Goal: Task Accomplishment & Management: Use online tool/utility

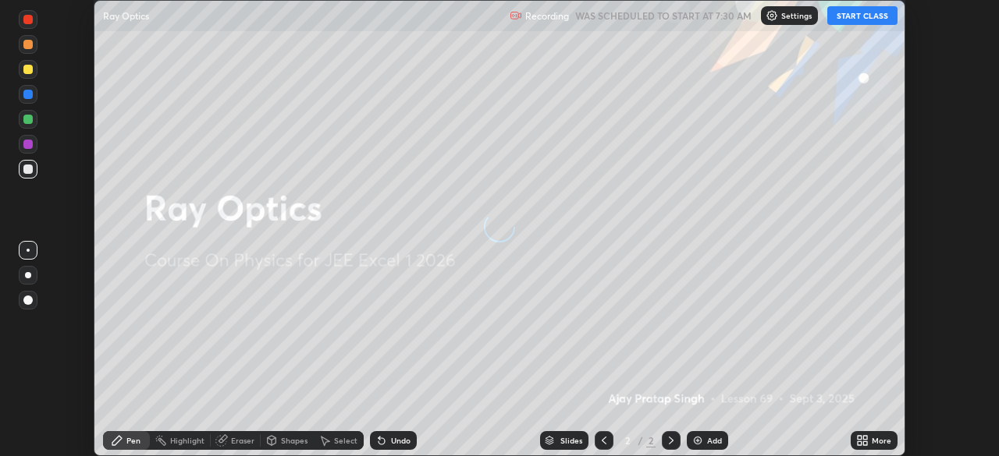
scroll to position [456, 998]
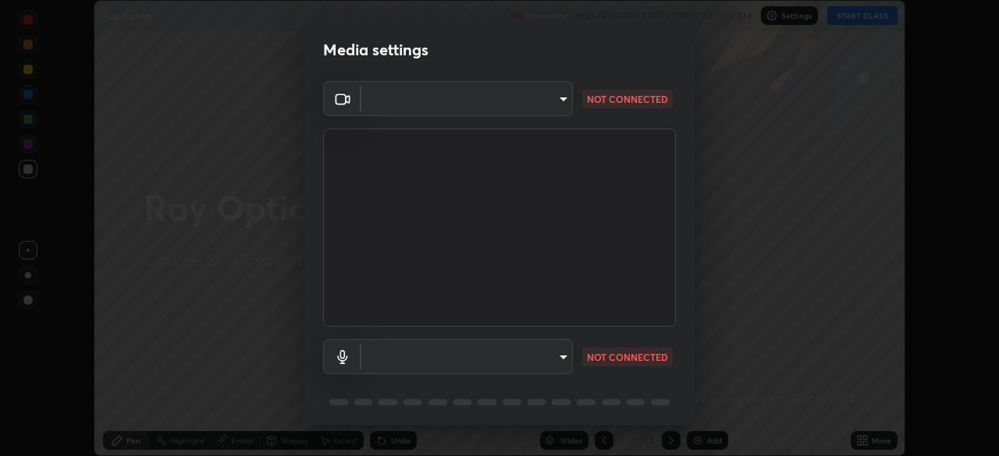
type input "ca8ffc5ae0b9abf836cb7166c3682d0a2b65ec00eabcf7571f9fef4303c89bb6"
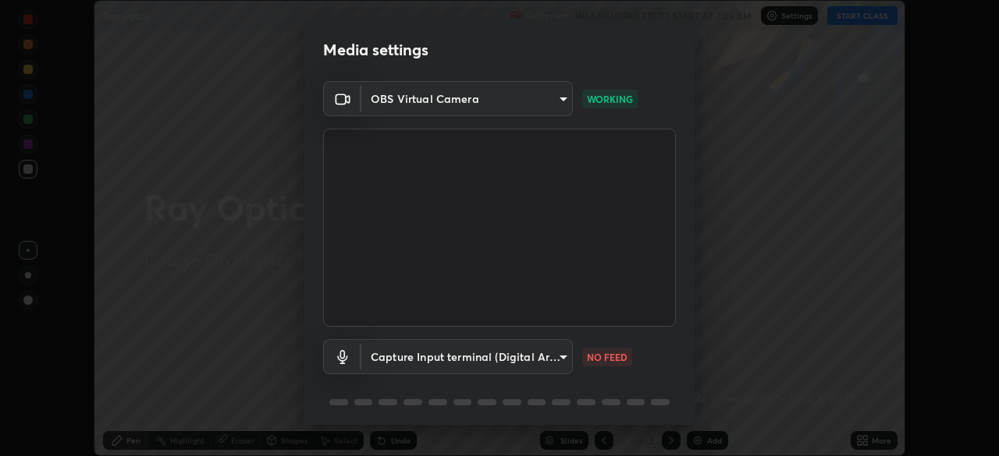
click at [548, 356] on body "Erase all Ray Optics Recording WAS SCHEDULED TO START AT 7:30 AM Settings START…" at bounding box center [499, 228] width 999 height 456
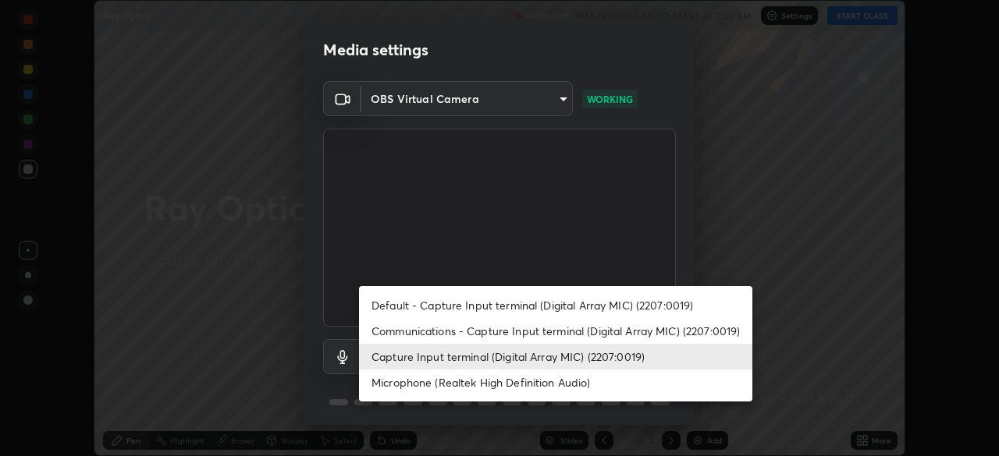
click at [543, 305] on li "Default - Capture Input terminal (Digital Array MIC) (2207:0019)" at bounding box center [555, 306] width 393 height 26
type input "default"
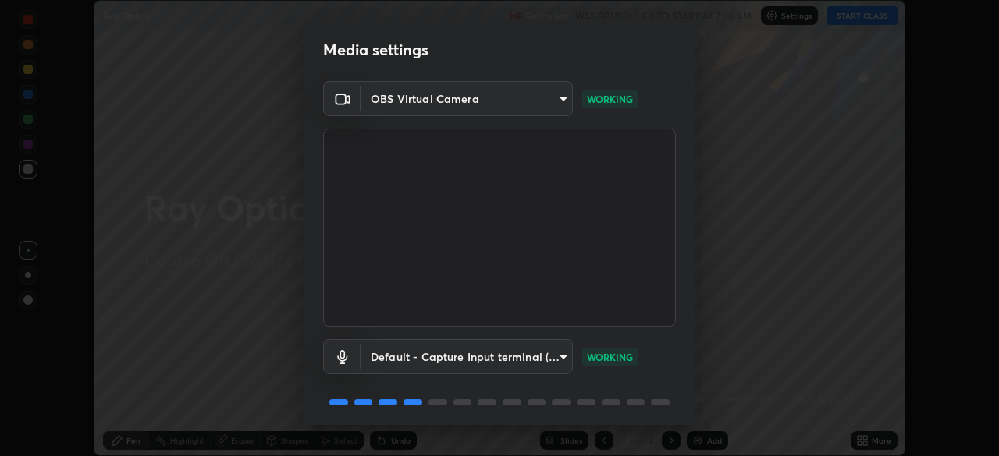
scroll to position [55, 0]
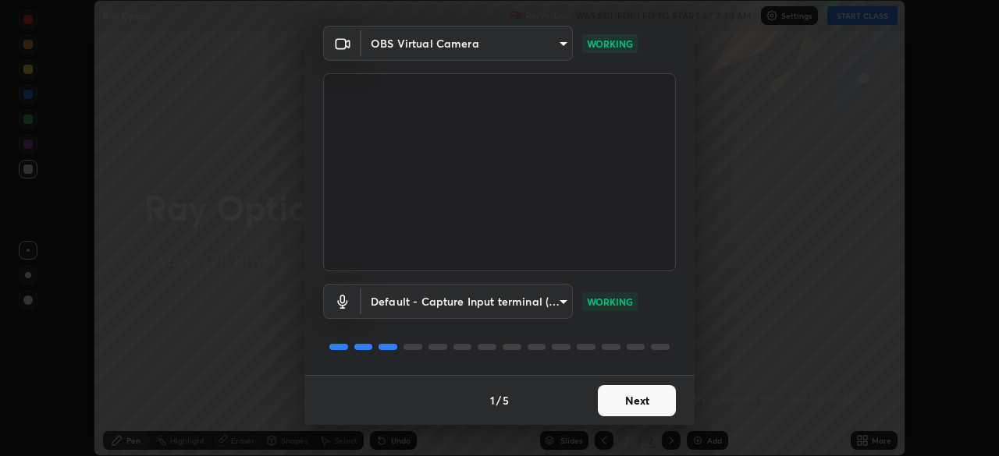
click at [646, 401] on button "Next" at bounding box center [637, 400] width 78 height 31
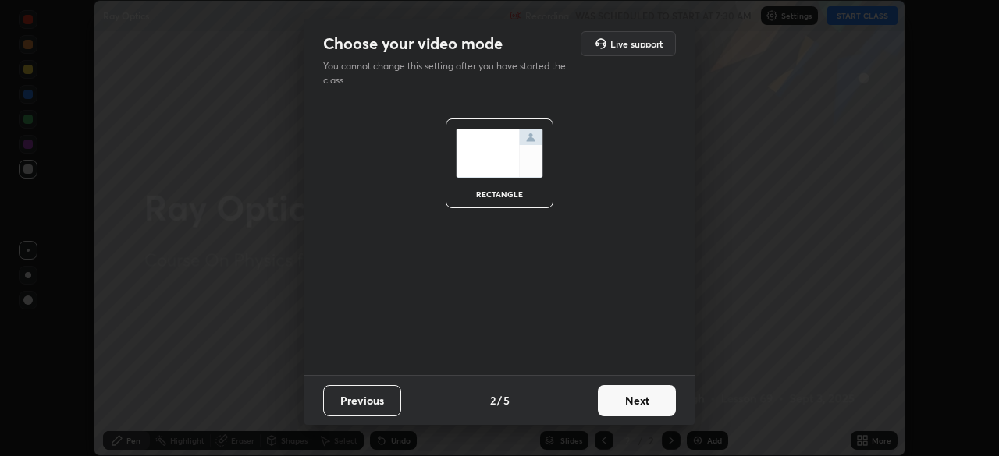
click at [646, 401] on button "Next" at bounding box center [637, 400] width 78 height 31
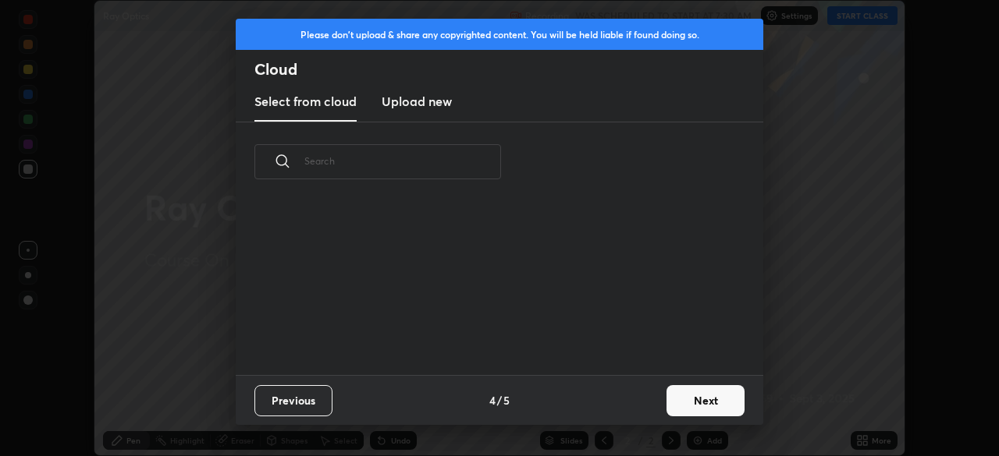
click at [682, 402] on button "Next" at bounding box center [705, 400] width 78 height 31
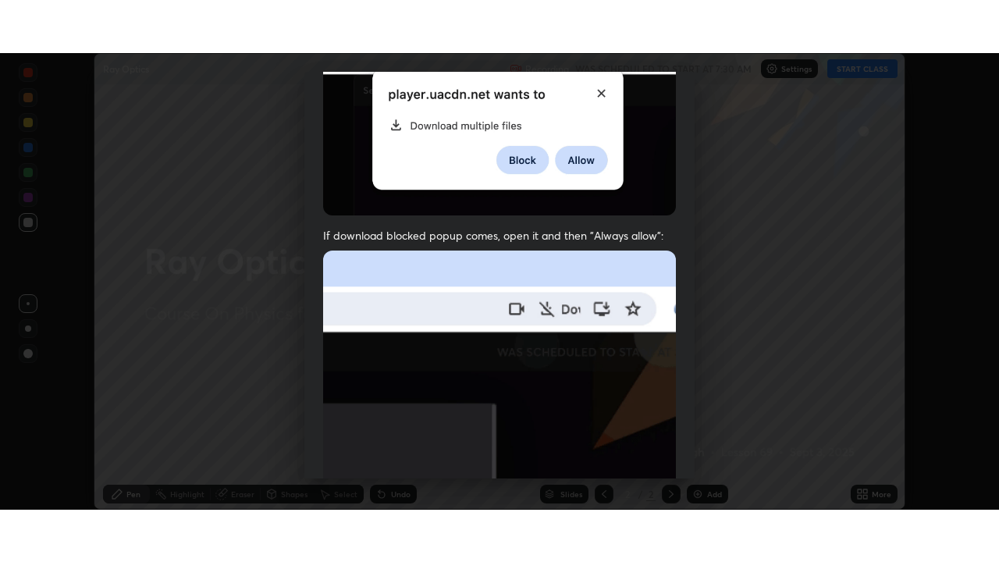
scroll to position [374, 0]
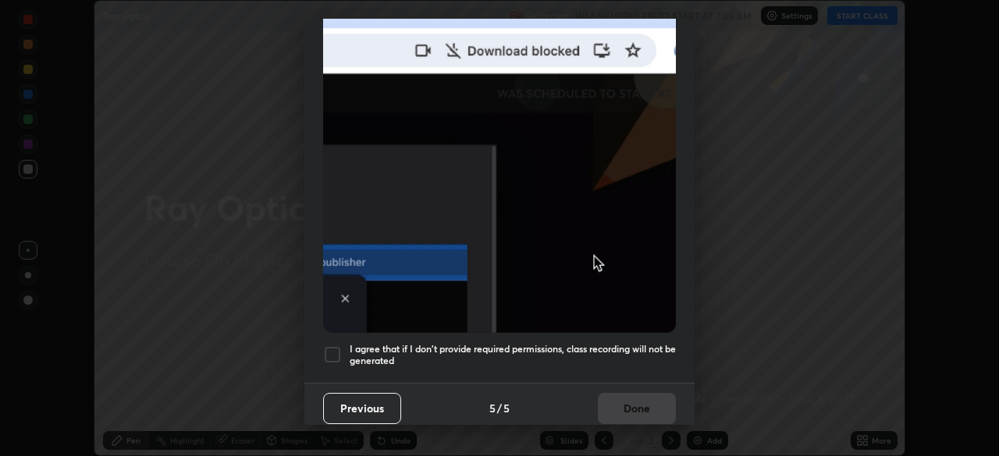
click at [336, 349] on div at bounding box center [332, 355] width 19 height 19
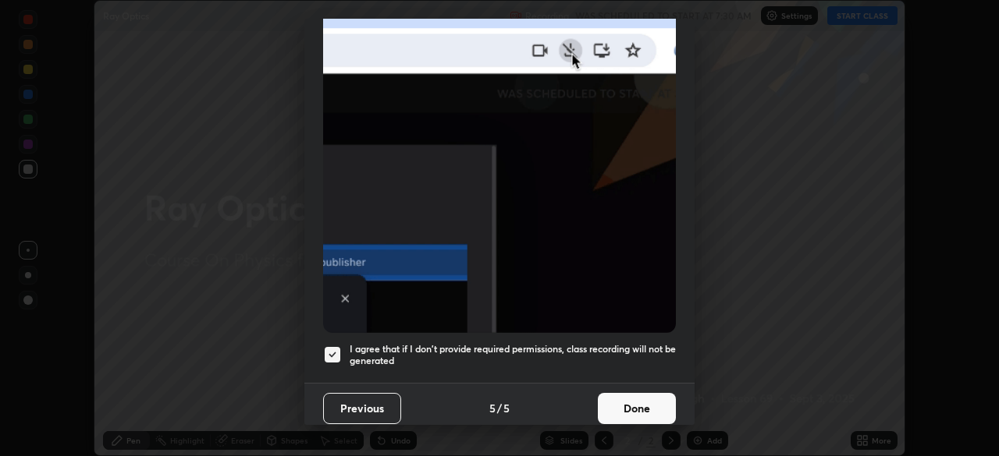
click at [643, 393] on button "Done" at bounding box center [637, 408] width 78 height 31
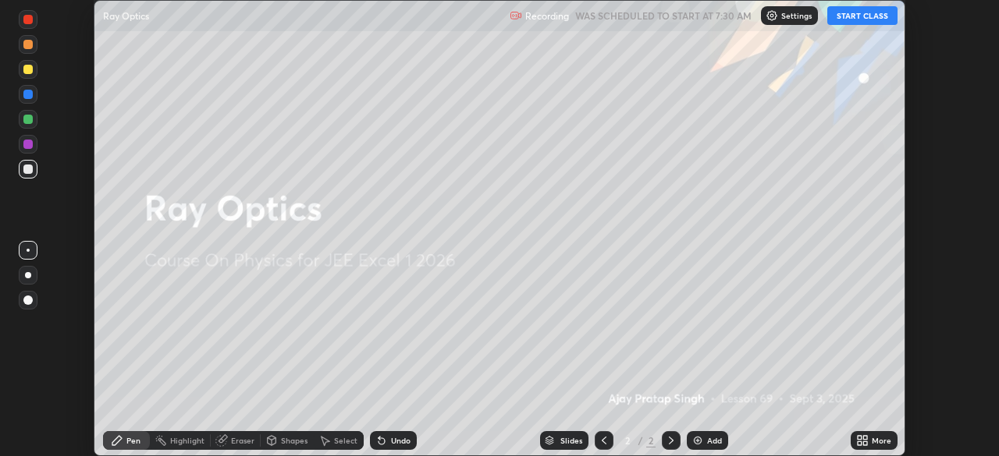
click at [850, 17] on button "START CLASS" at bounding box center [862, 15] width 70 height 19
click at [863, 440] on icon at bounding box center [862, 441] width 12 height 12
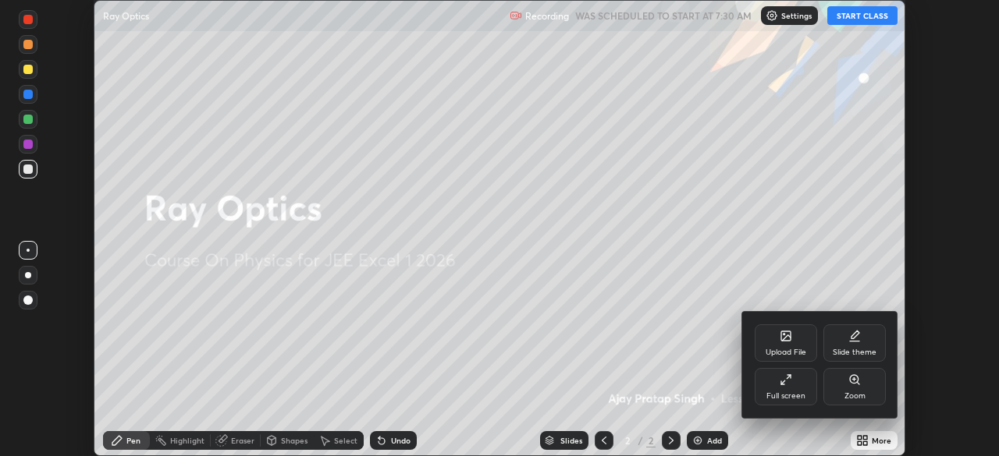
click at [800, 391] on div "Full screen" at bounding box center [786, 386] width 62 height 37
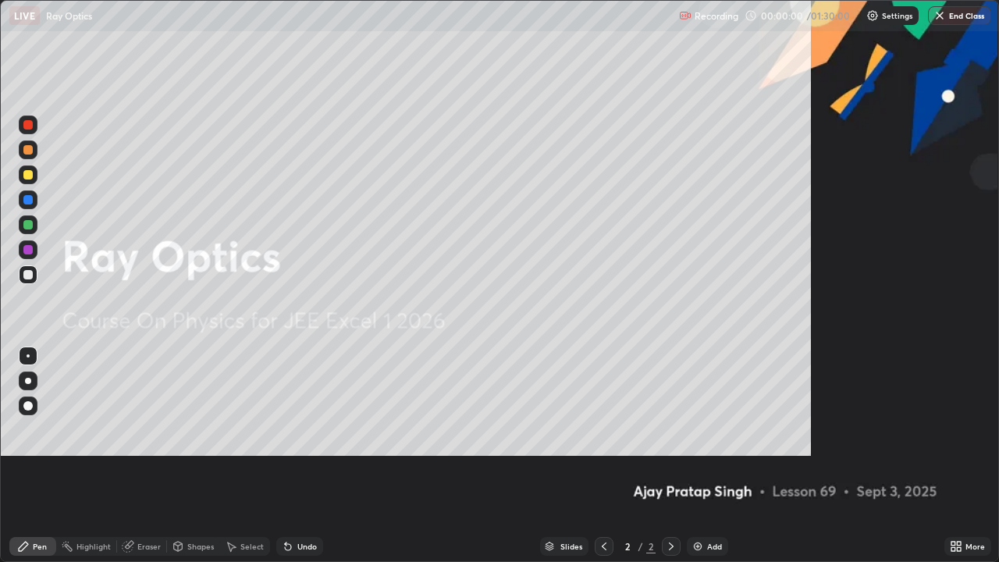
scroll to position [562, 999]
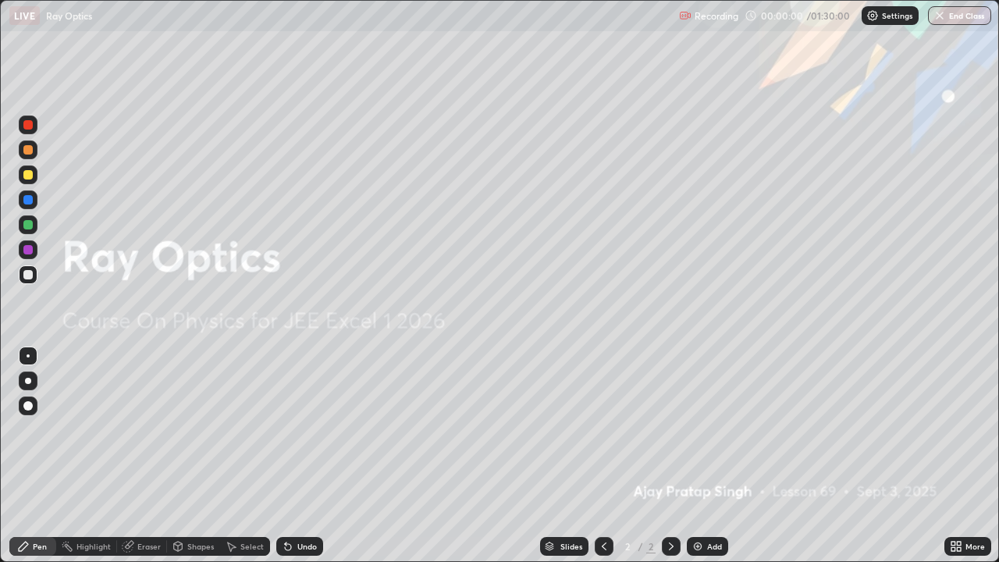
click at [708, 456] on div "Add" at bounding box center [714, 546] width 15 height 8
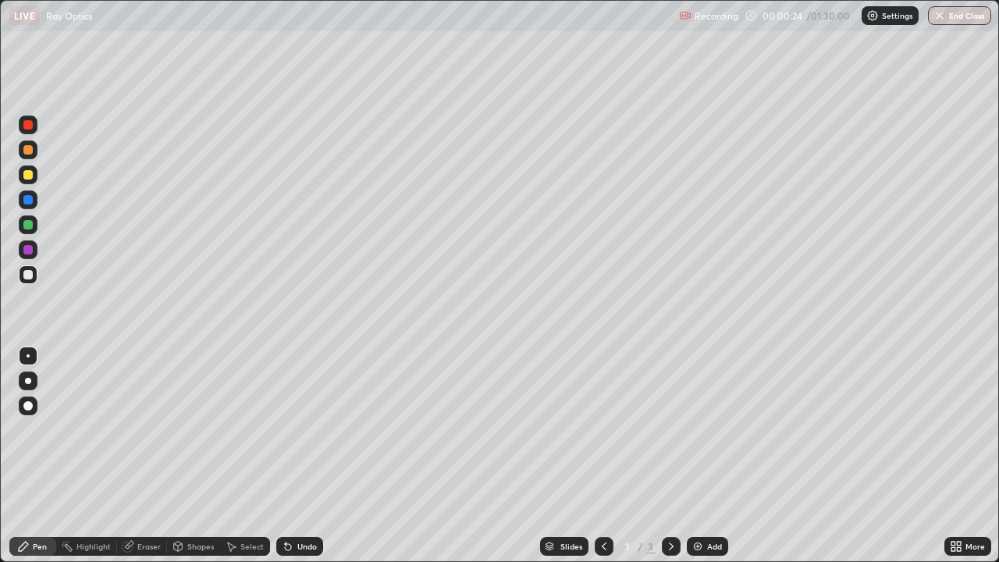
click at [197, 456] on div "Shapes" at bounding box center [200, 546] width 27 height 8
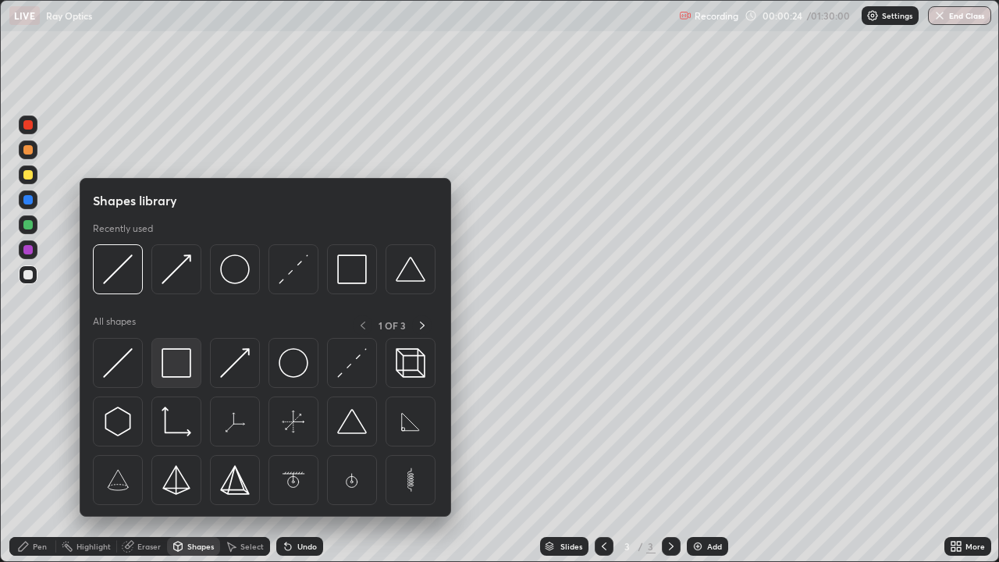
click at [173, 366] on img at bounding box center [177, 363] width 30 height 30
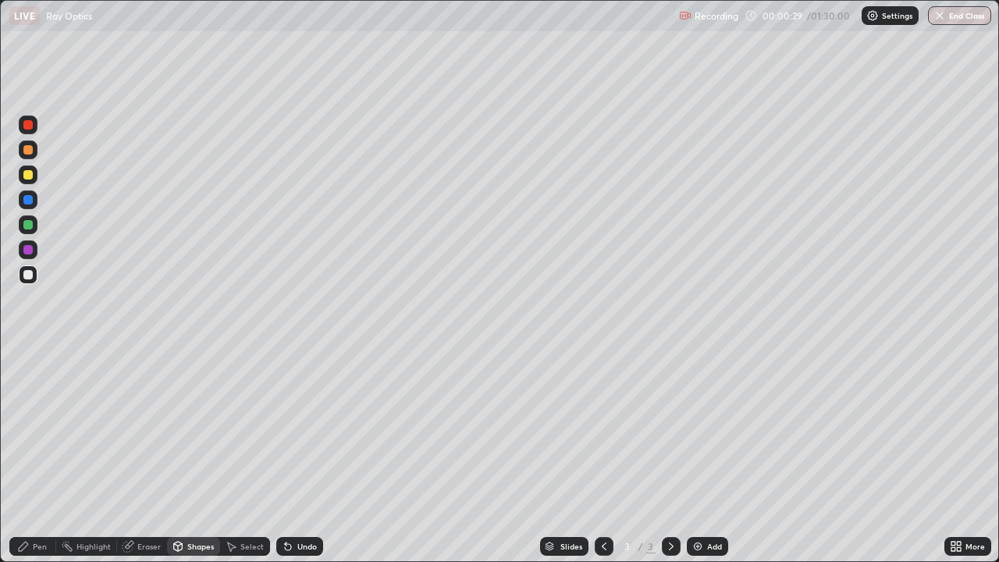
click at [151, 456] on div "Eraser" at bounding box center [148, 546] width 23 height 8
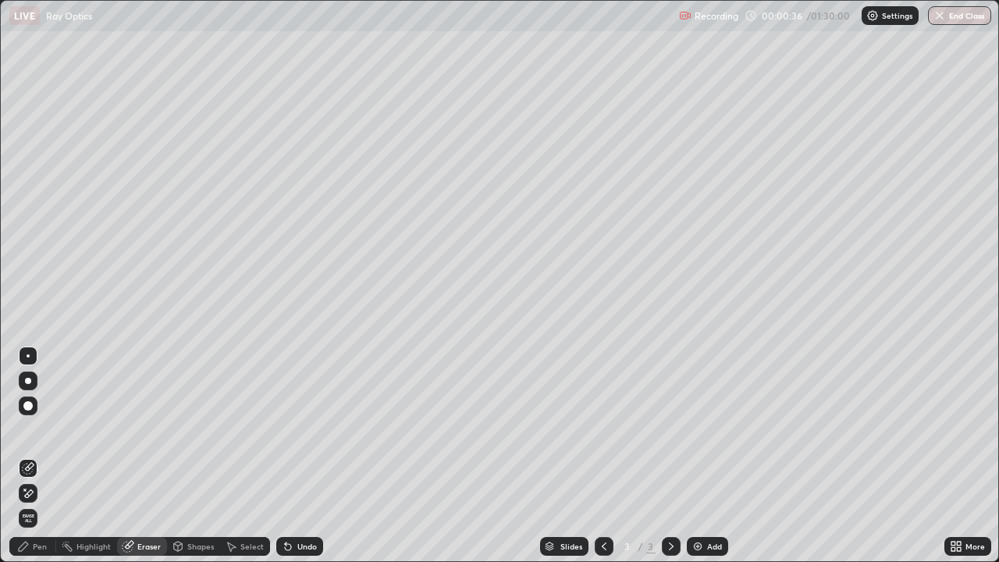
click at [41, 456] on div "Pen" at bounding box center [40, 546] width 14 height 8
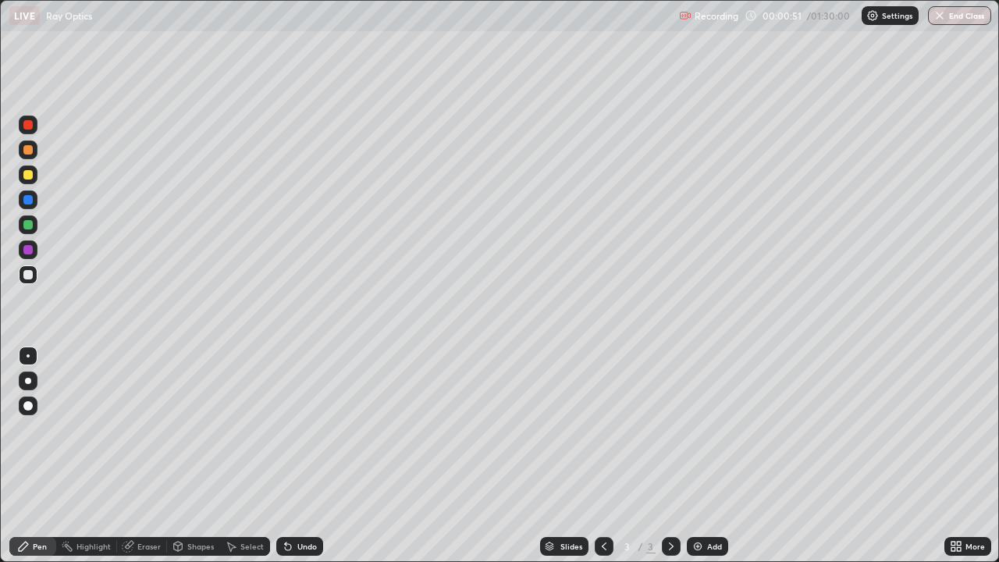
click at [202, 456] on div "Shapes" at bounding box center [200, 546] width 27 height 8
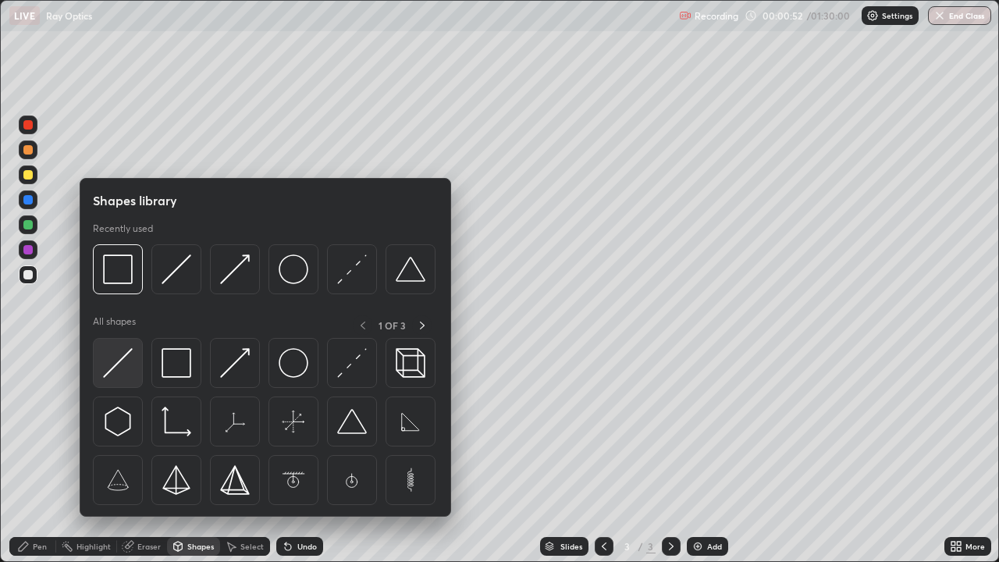
click at [126, 359] on img at bounding box center [118, 363] width 30 height 30
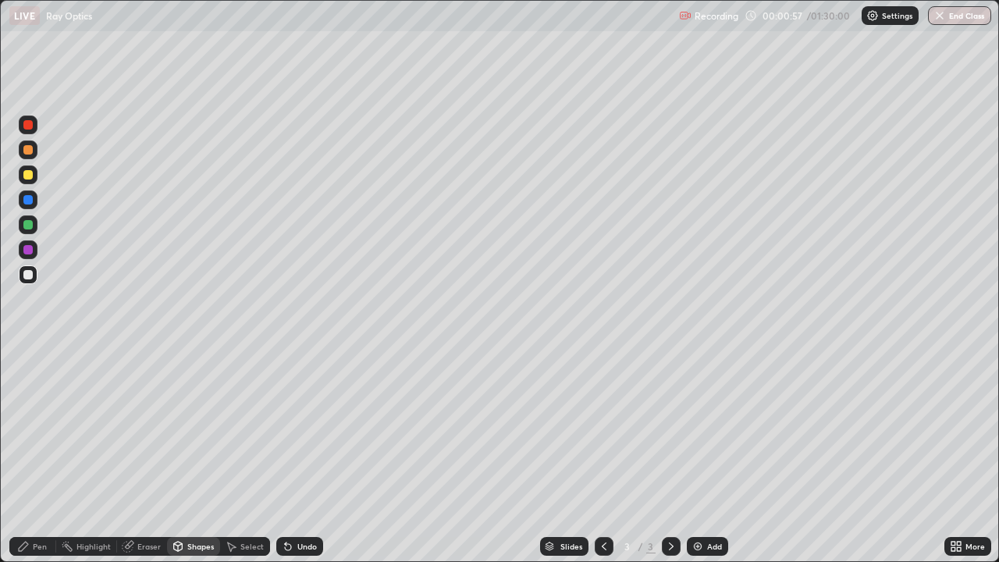
click at [202, 456] on div "Shapes" at bounding box center [200, 546] width 27 height 8
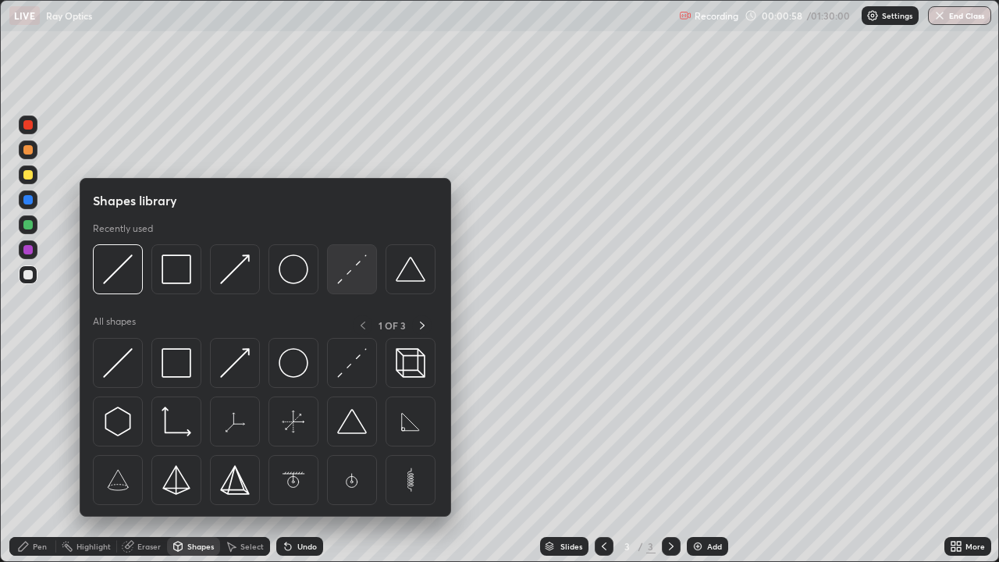
click at [347, 275] on img at bounding box center [352, 269] width 30 height 30
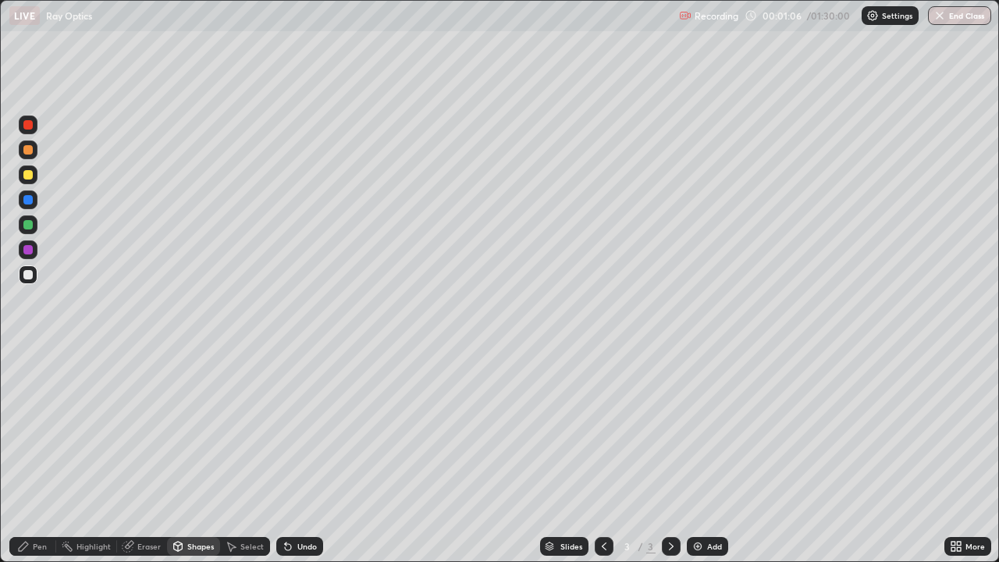
click at [48, 456] on div "Pen" at bounding box center [32, 546] width 47 height 19
click at [27, 179] on div at bounding box center [27, 174] width 9 height 9
click at [198, 456] on div "Shapes" at bounding box center [200, 546] width 27 height 8
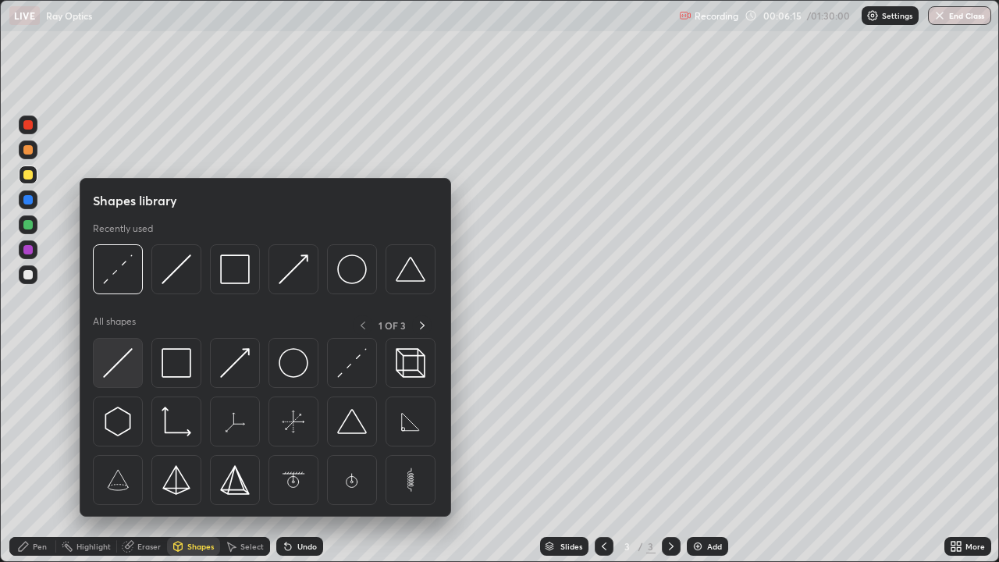
click at [127, 356] on img at bounding box center [118, 363] width 30 height 30
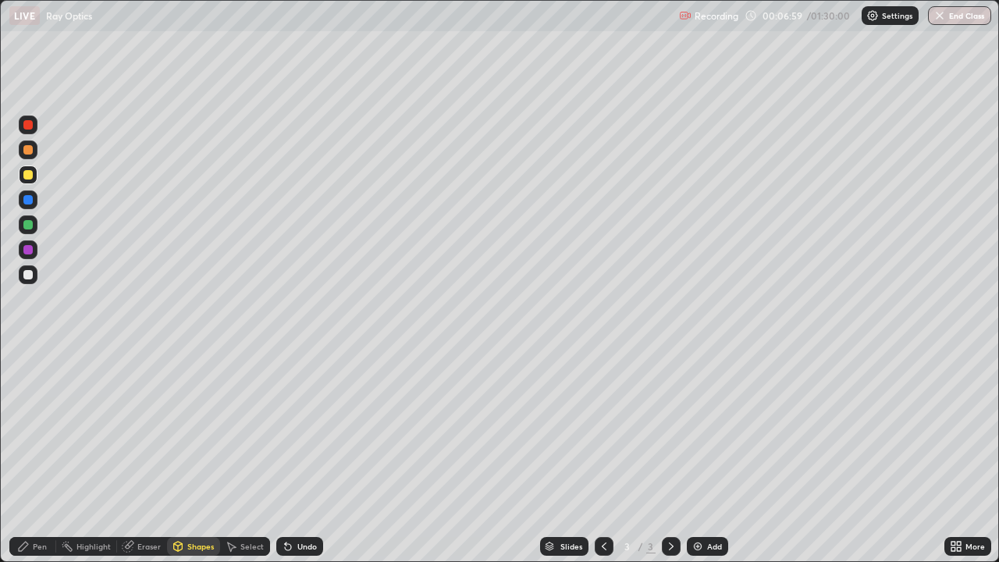
click at [40, 456] on div "Pen" at bounding box center [40, 546] width 14 height 8
click at [698, 456] on img at bounding box center [697, 546] width 12 height 12
click at [201, 456] on div "Shapes" at bounding box center [200, 546] width 27 height 8
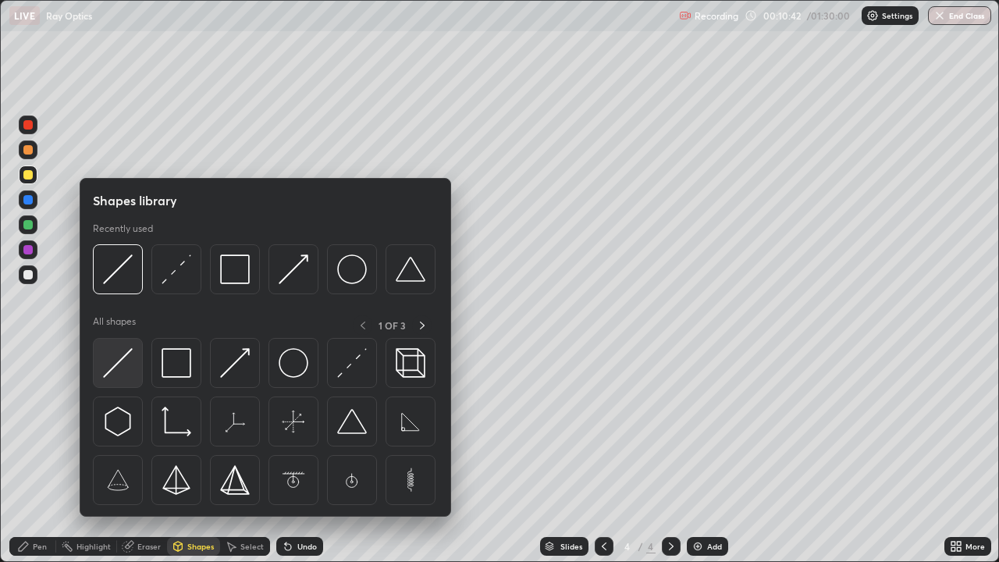
click at [127, 361] on img at bounding box center [118, 363] width 30 height 30
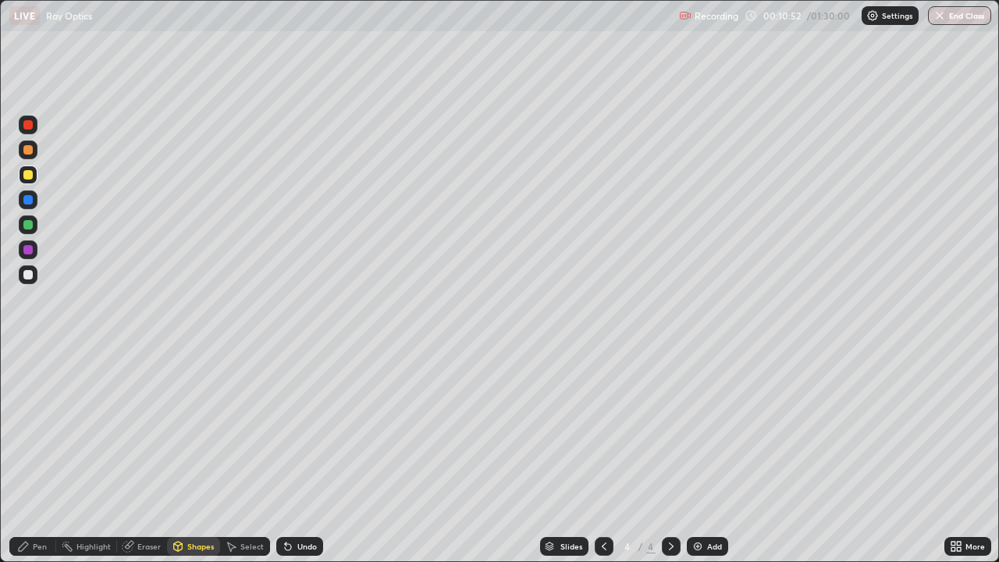
click at [44, 456] on div "Pen" at bounding box center [40, 546] width 14 height 8
click at [30, 273] on div at bounding box center [27, 274] width 9 height 9
click at [202, 456] on div "Shapes" at bounding box center [200, 546] width 27 height 8
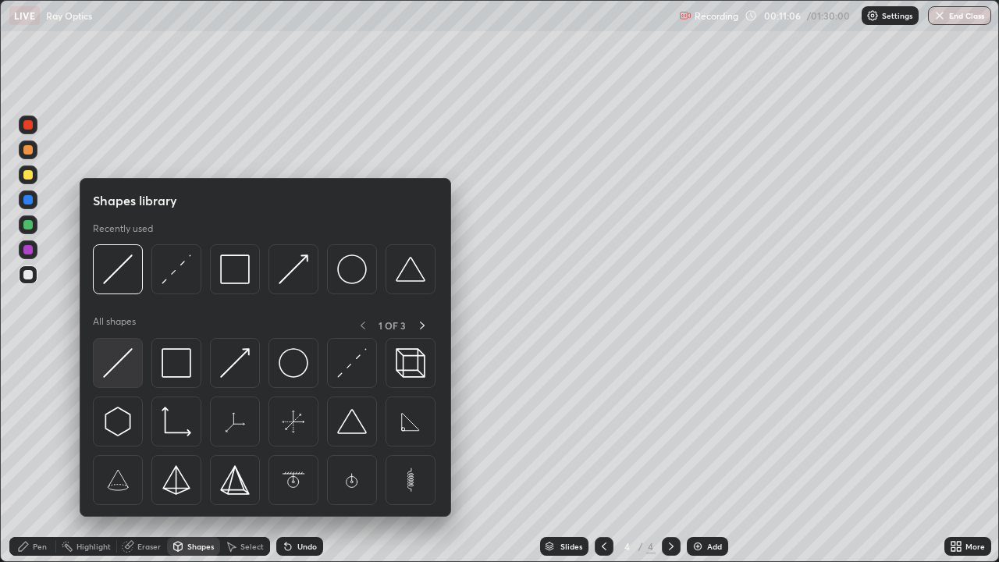
click at [130, 354] on img at bounding box center [118, 363] width 30 height 30
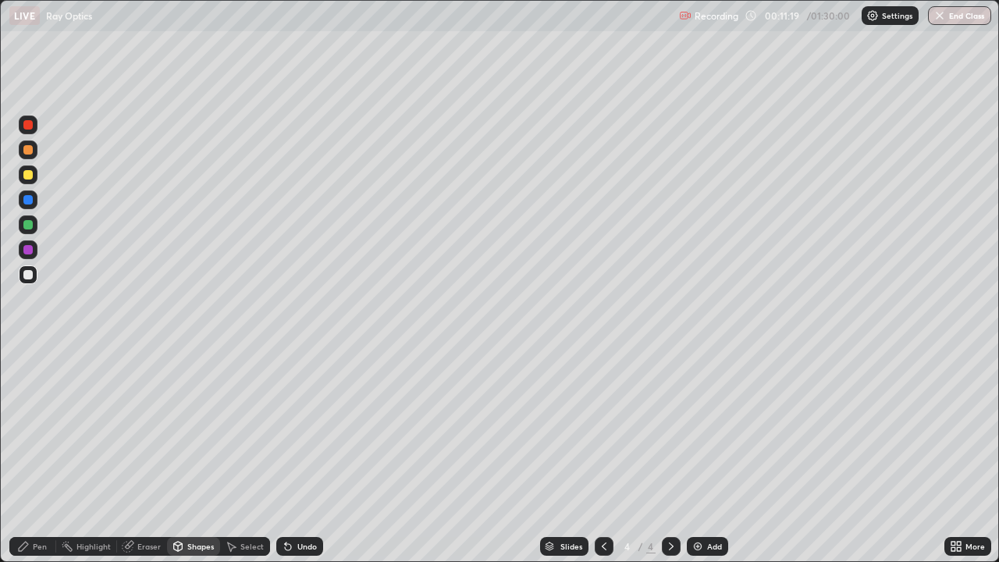
click at [40, 456] on div "Pen" at bounding box center [40, 546] width 14 height 8
click at [695, 456] on img at bounding box center [697, 546] width 12 height 12
click at [201, 456] on div "Shapes" at bounding box center [193, 546] width 53 height 19
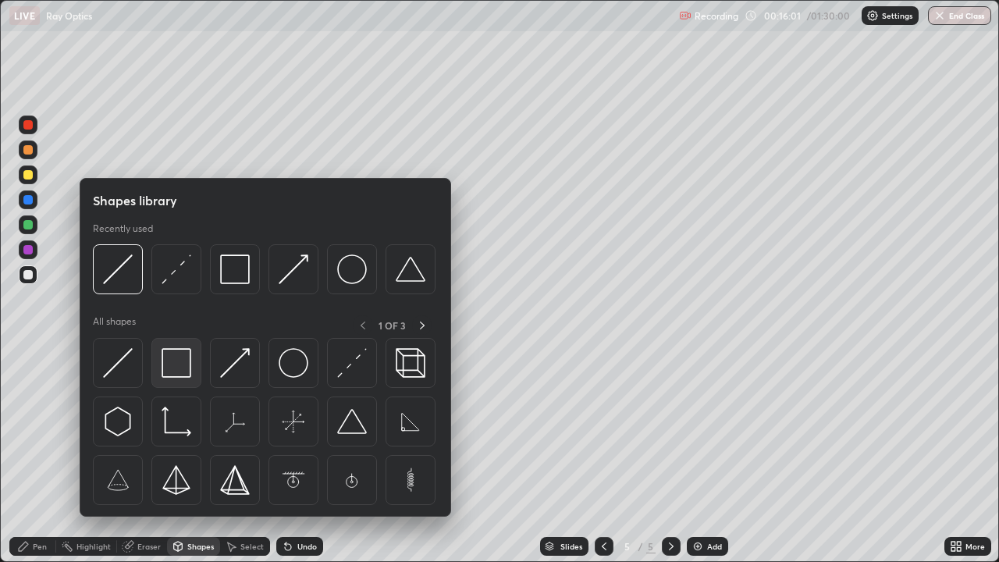
click at [182, 365] on img at bounding box center [177, 363] width 30 height 30
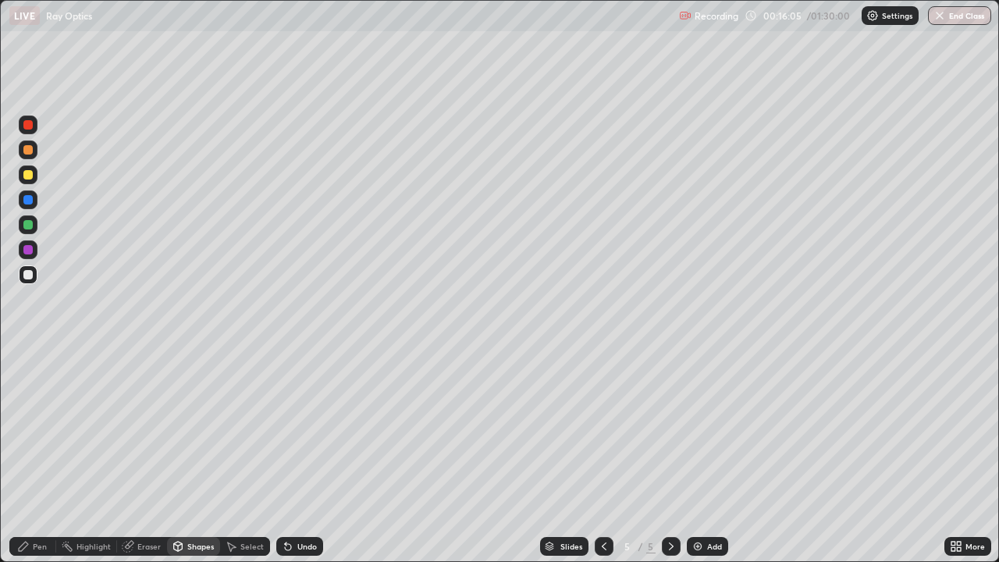
click at [197, 456] on div "Shapes" at bounding box center [200, 546] width 27 height 8
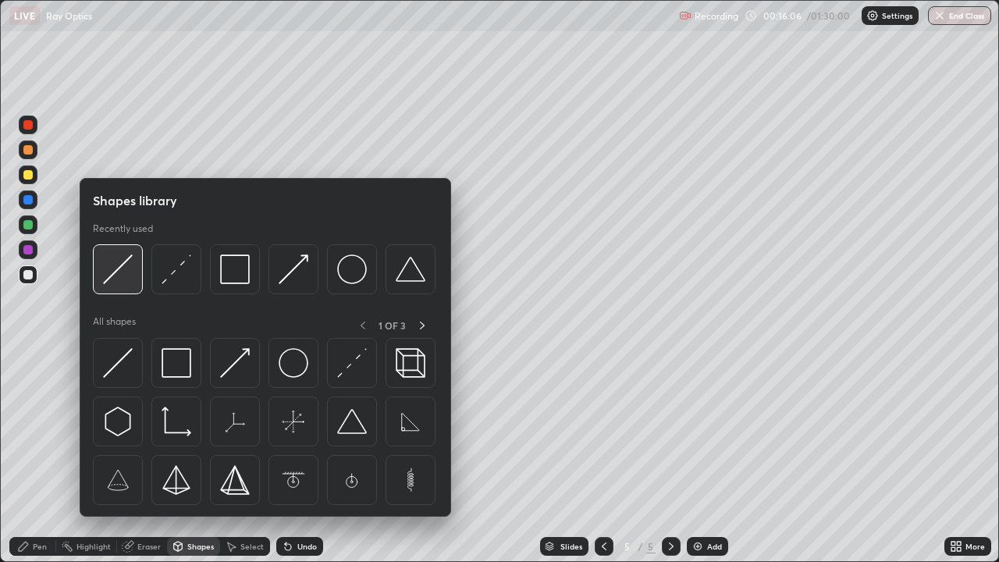
click at [129, 269] on img at bounding box center [118, 269] width 30 height 30
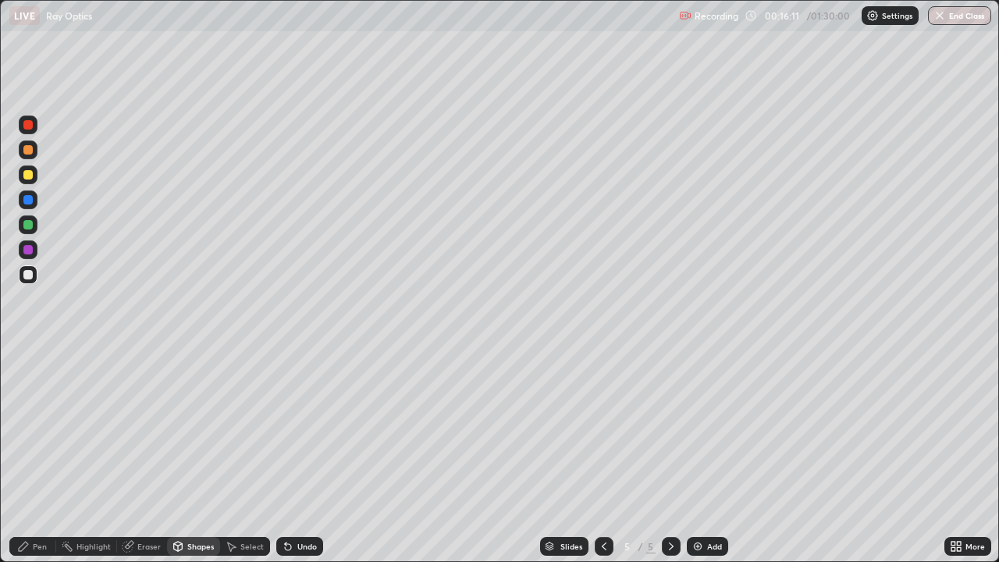
click at [36, 456] on div "Pen" at bounding box center [40, 546] width 14 height 8
click at [30, 174] on div at bounding box center [27, 174] width 9 height 9
click at [699, 456] on img at bounding box center [697, 546] width 12 height 12
click at [26, 275] on div at bounding box center [27, 274] width 9 height 9
click at [701, 456] on img at bounding box center [697, 546] width 12 height 12
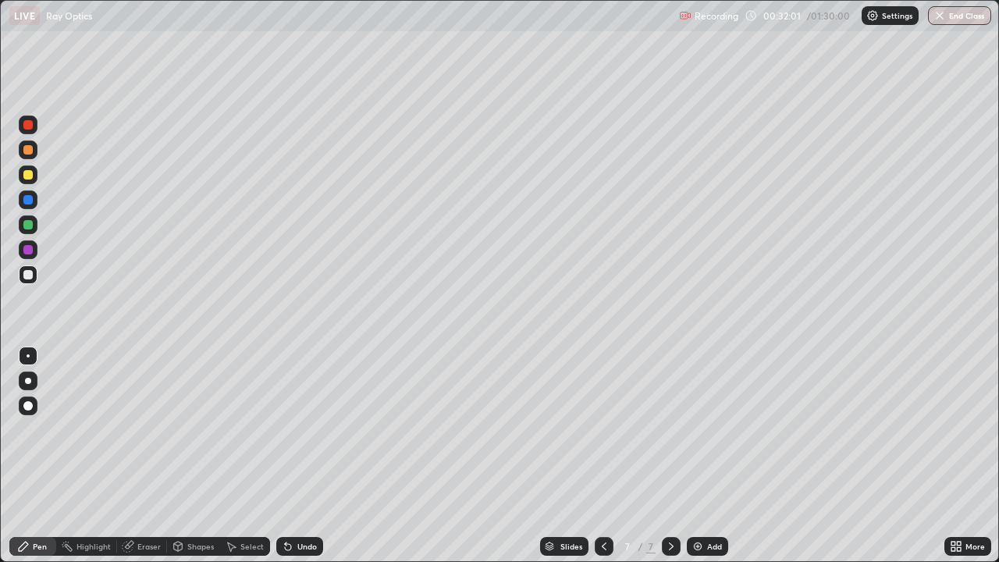
click at [195, 456] on div "Shapes" at bounding box center [200, 546] width 27 height 8
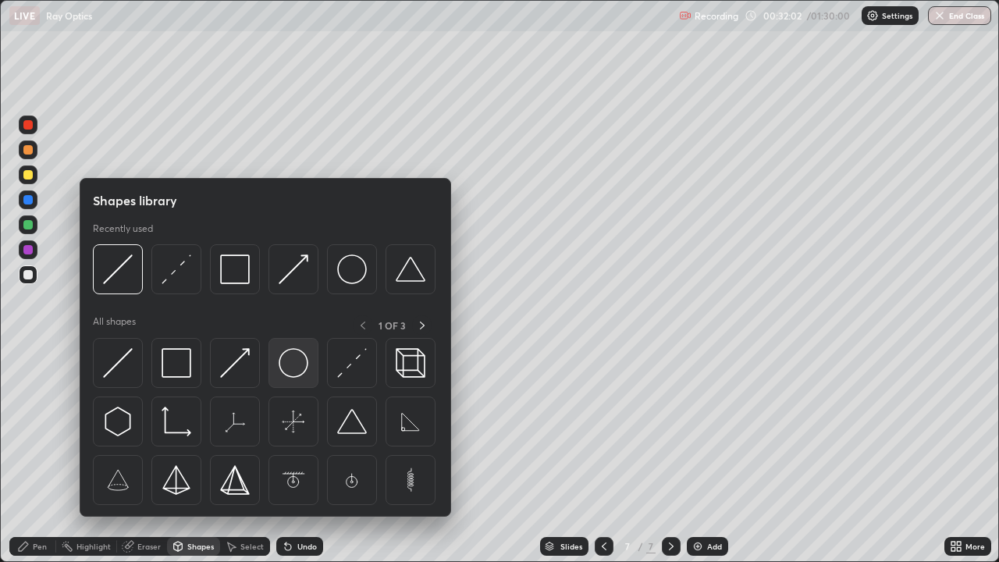
click at [293, 362] on img at bounding box center [294, 363] width 30 height 30
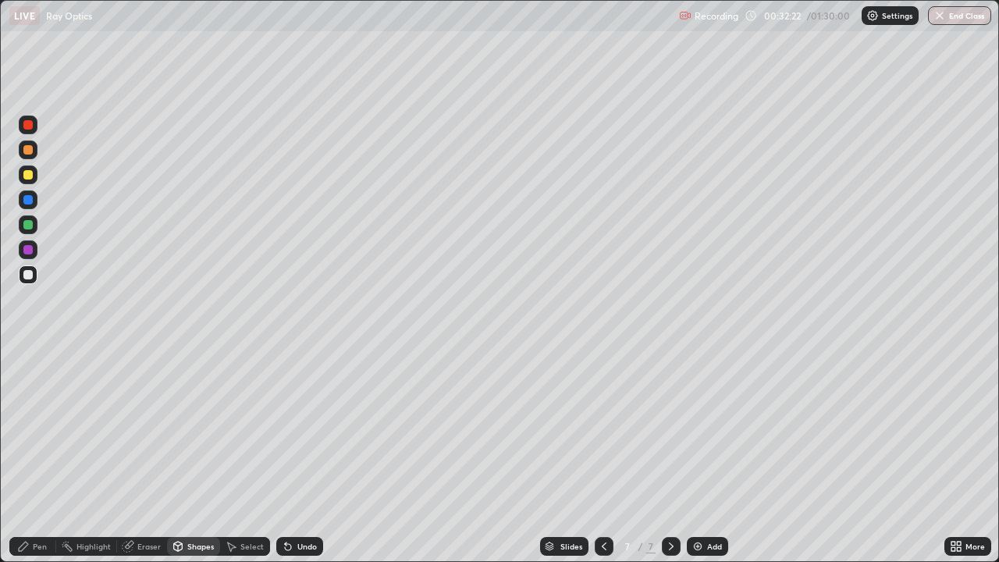
click at [202, 456] on div "Shapes" at bounding box center [200, 546] width 27 height 8
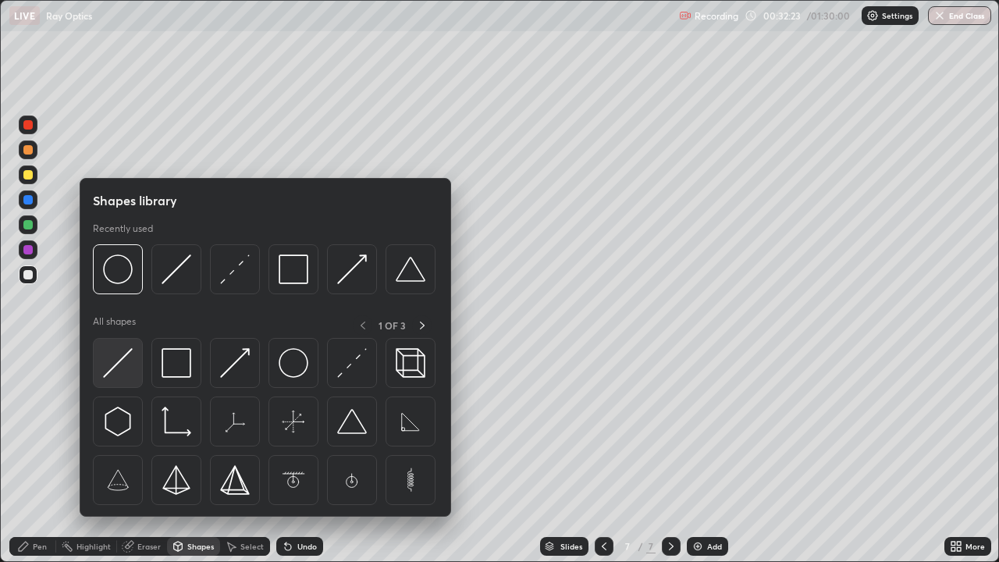
click at [126, 355] on img at bounding box center [118, 363] width 30 height 30
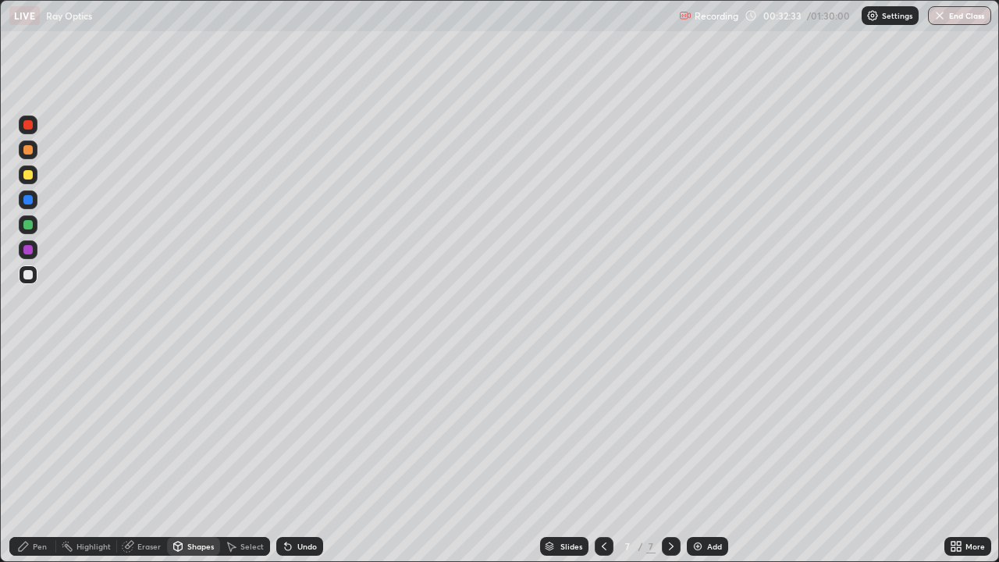
click at [151, 456] on div "Eraser" at bounding box center [148, 546] width 23 height 8
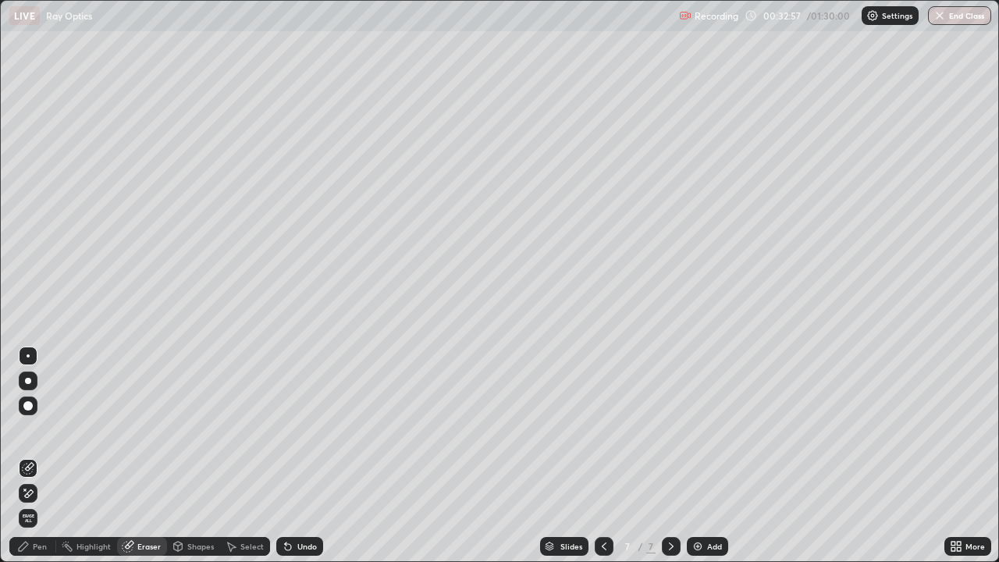
click at [310, 456] on div "Undo" at bounding box center [307, 546] width 20 height 8
click at [304, 456] on div "Undo" at bounding box center [307, 546] width 20 height 8
click at [44, 456] on div "Pen" at bounding box center [40, 546] width 14 height 8
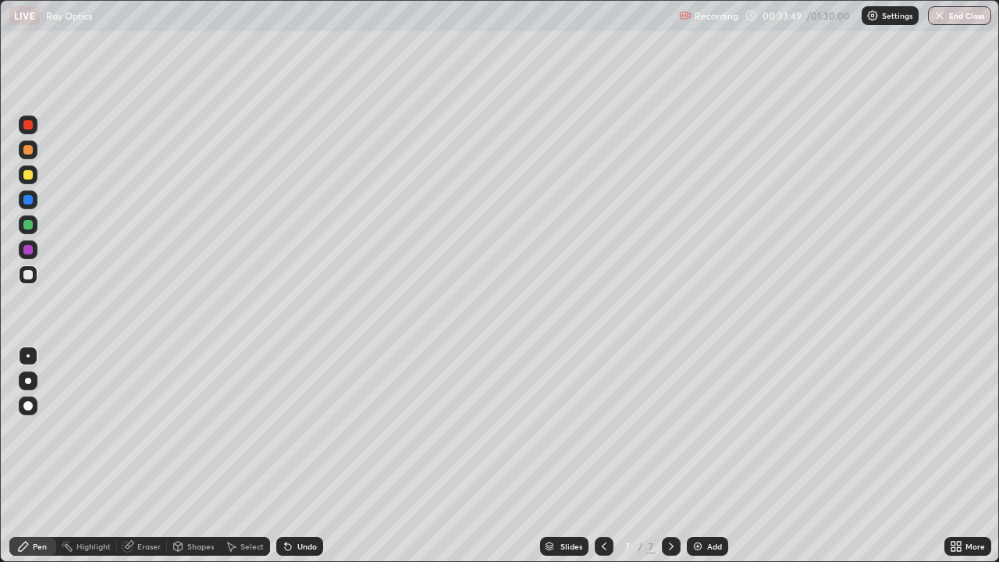
click at [30, 173] on div at bounding box center [27, 174] width 9 height 9
click at [30, 223] on div at bounding box center [27, 224] width 9 height 9
click at [200, 456] on div "Shapes" at bounding box center [200, 546] width 27 height 8
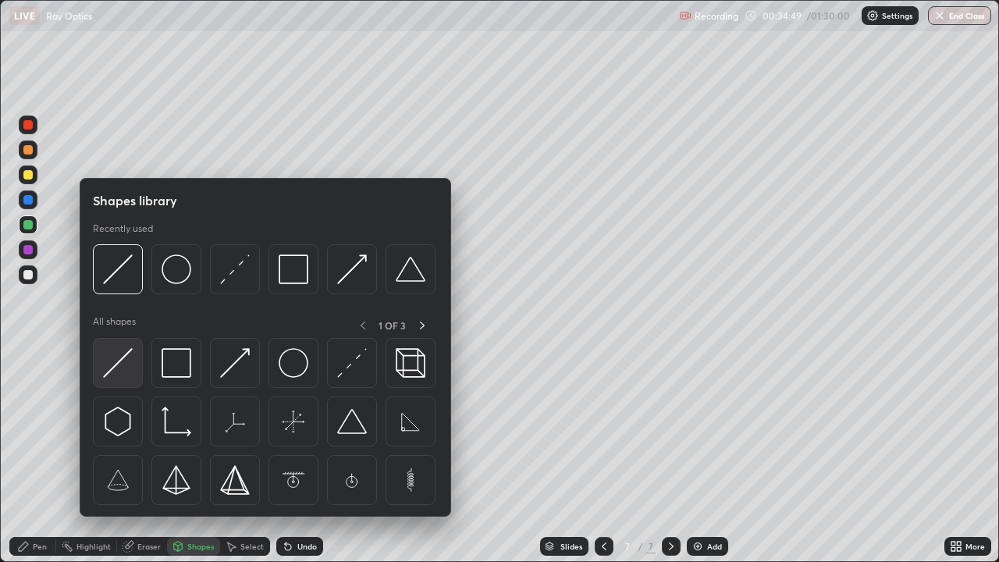
click at [130, 352] on img at bounding box center [118, 363] width 30 height 30
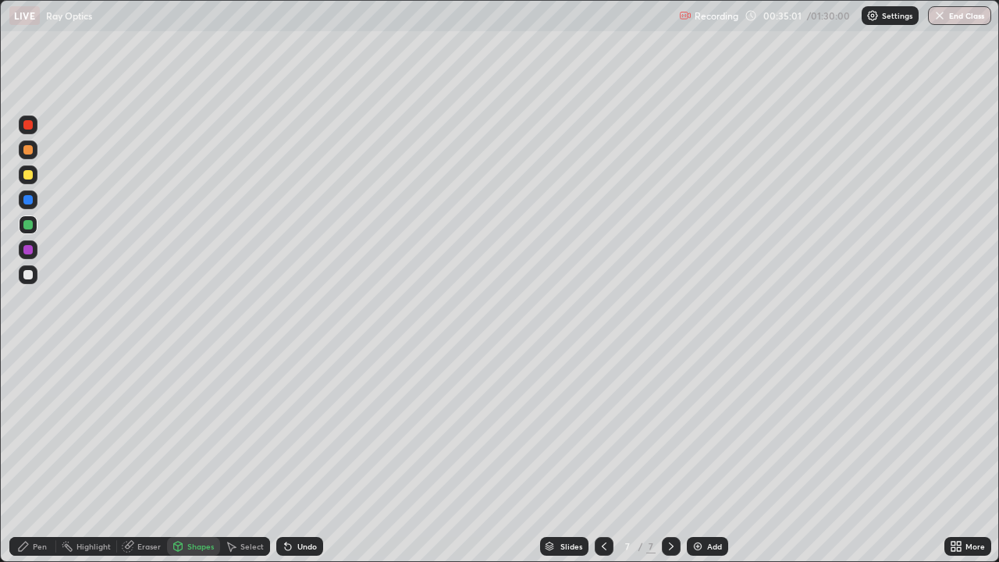
click at [30, 275] on div at bounding box center [27, 274] width 9 height 9
click at [42, 456] on div "Pen" at bounding box center [32, 546] width 47 height 19
click at [242, 456] on div "Select" at bounding box center [245, 546] width 50 height 19
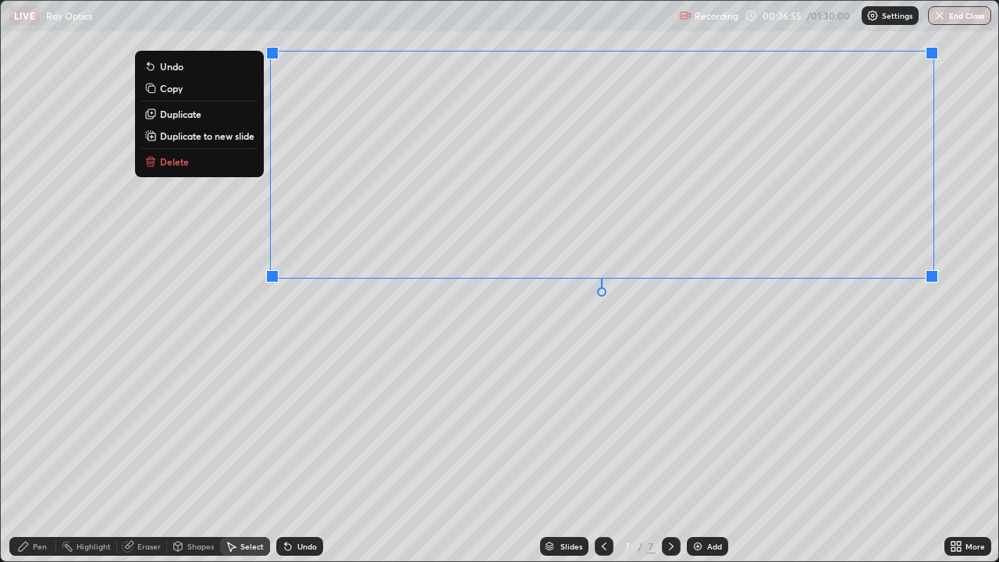
click at [864, 410] on div "0 ° Undo Copy Duplicate Duplicate to new slide Delete" at bounding box center [499, 281] width 997 height 560
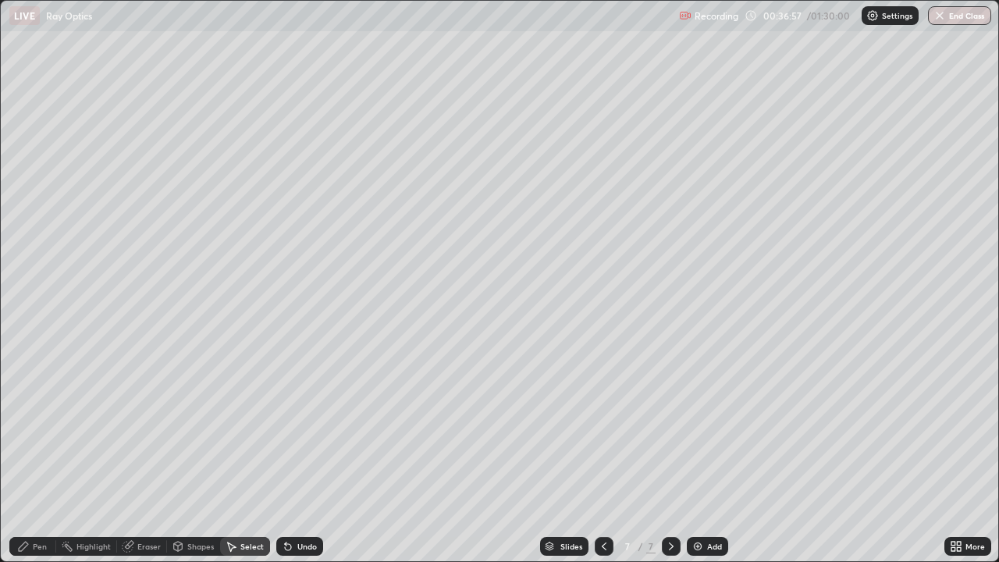
click at [38, 456] on div "Pen" at bounding box center [40, 546] width 14 height 8
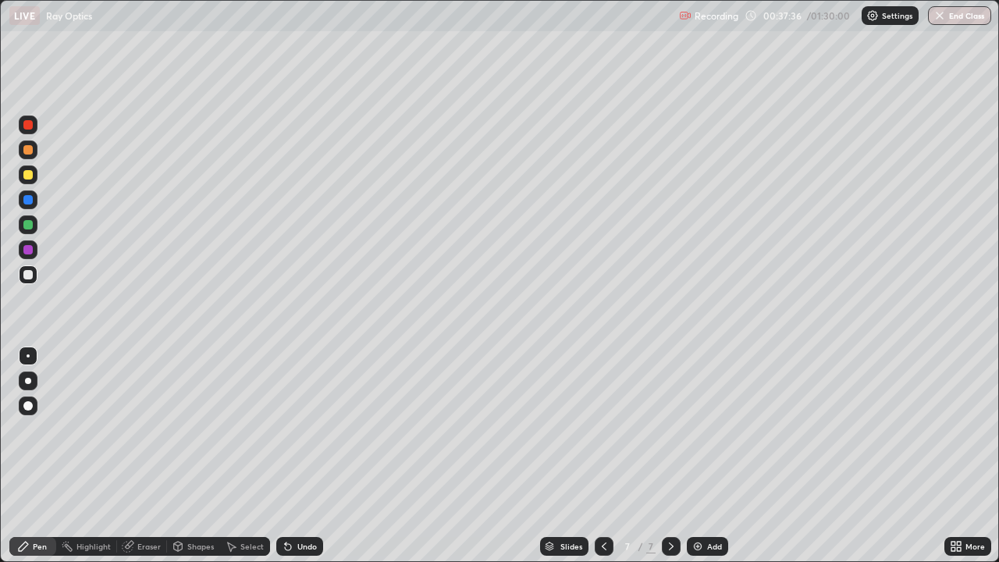
click at [311, 456] on div "Undo" at bounding box center [307, 546] width 20 height 8
click at [159, 456] on div "Eraser" at bounding box center [148, 546] width 23 height 8
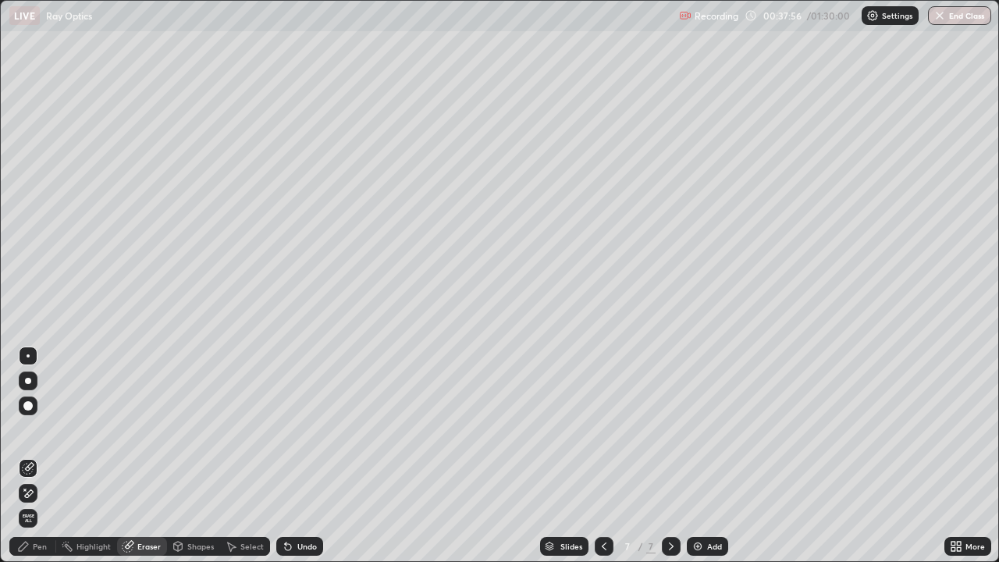
click at [44, 456] on div "Pen" at bounding box center [40, 546] width 14 height 8
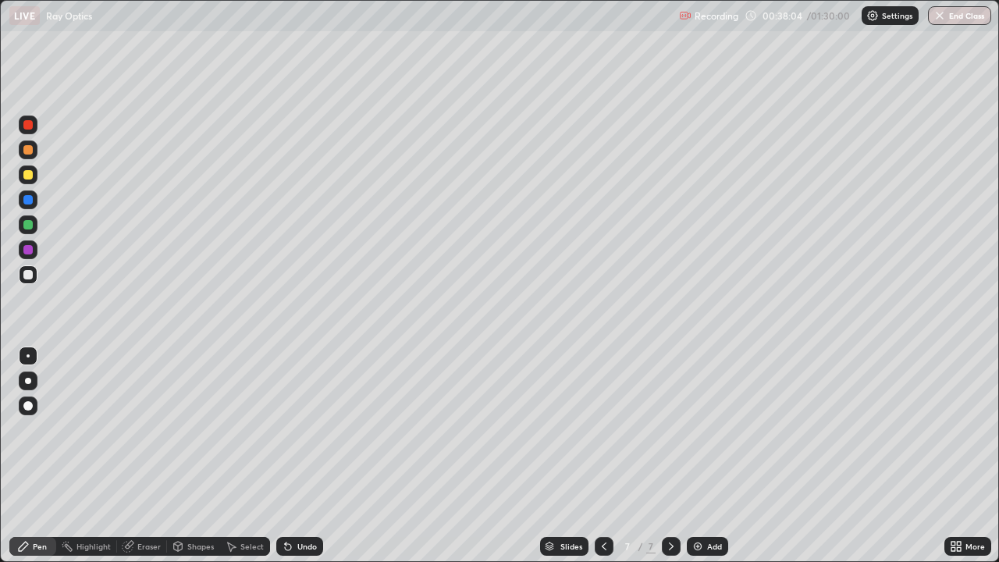
click at [144, 456] on div "Eraser" at bounding box center [148, 546] width 23 height 8
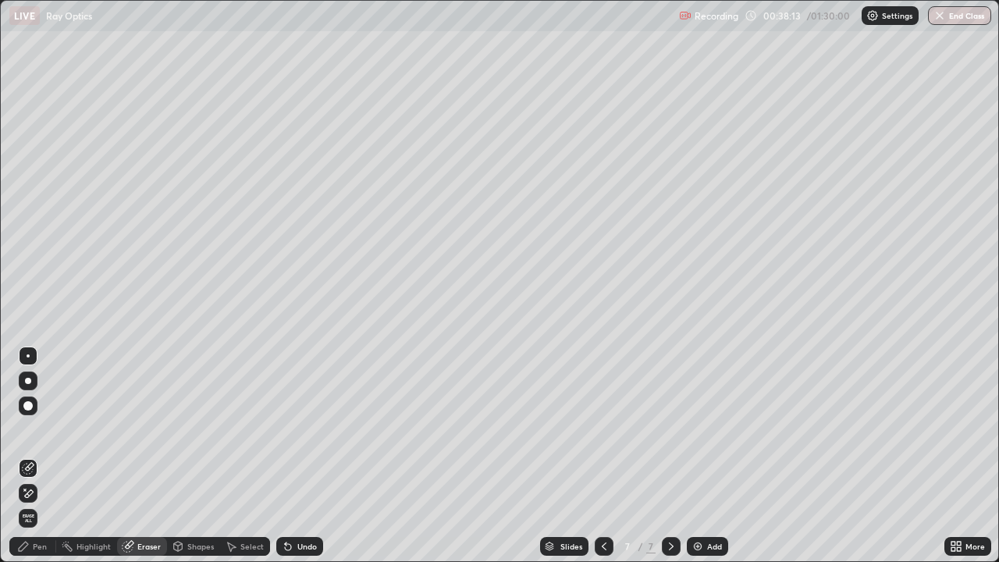
click at [38, 456] on div "Pen" at bounding box center [40, 546] width 14 height 8
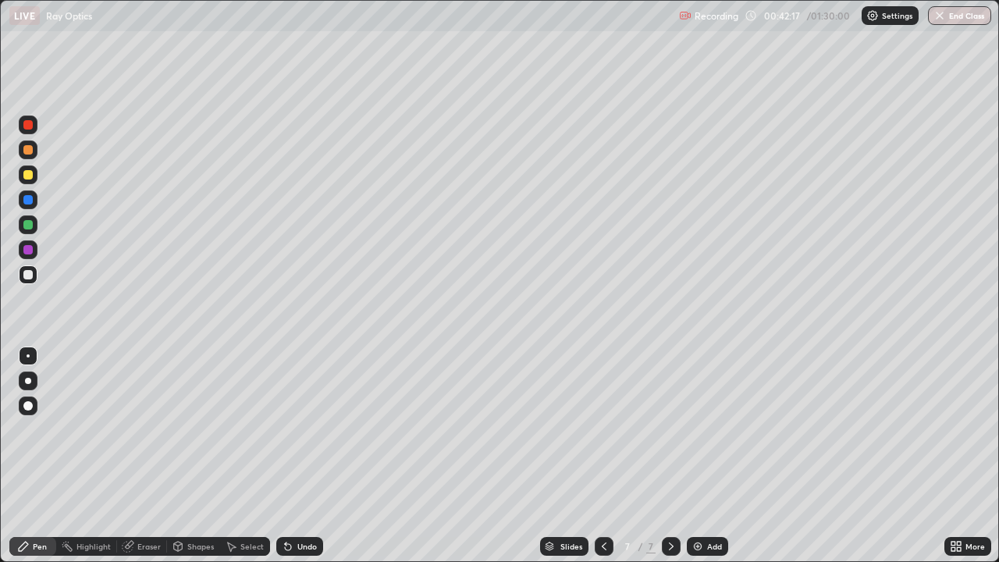
click at [699, 456] on img at bounding box center [697, 546] width 12 height 12
click at [196, 456] on div "Shapes" at bounding box center [200, 546] width 27 height 8
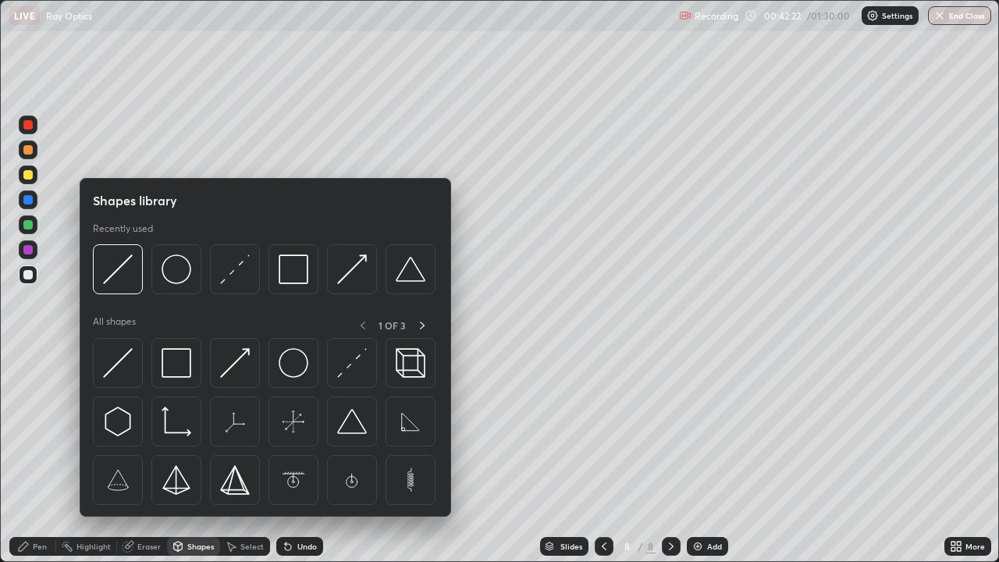
click at [43, 456] on div "Pen" at bounding box center [40, 546] width 14 height 8
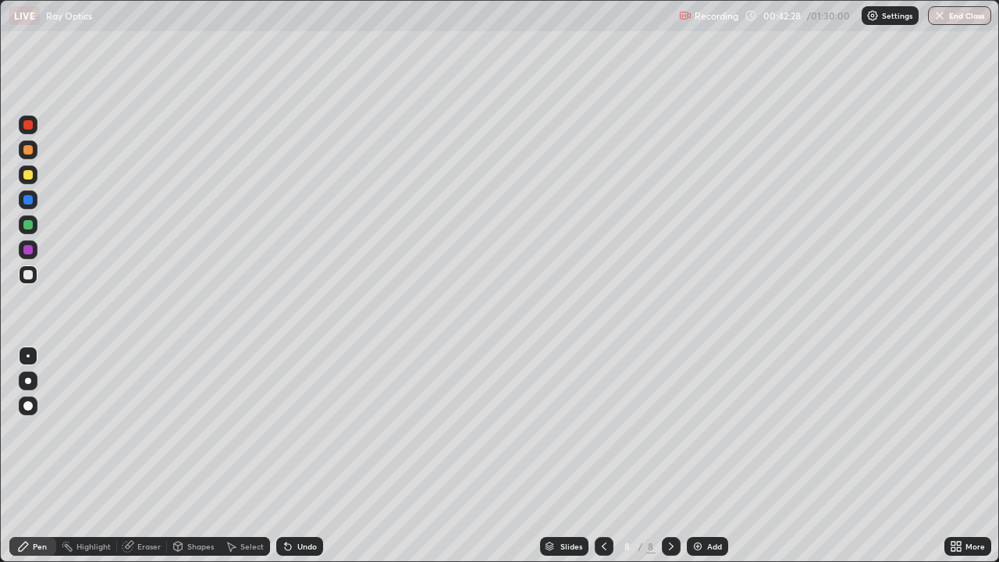
click at [201, 456] on div "Shapes" at bounding box center [200, 546] width 27 height 8
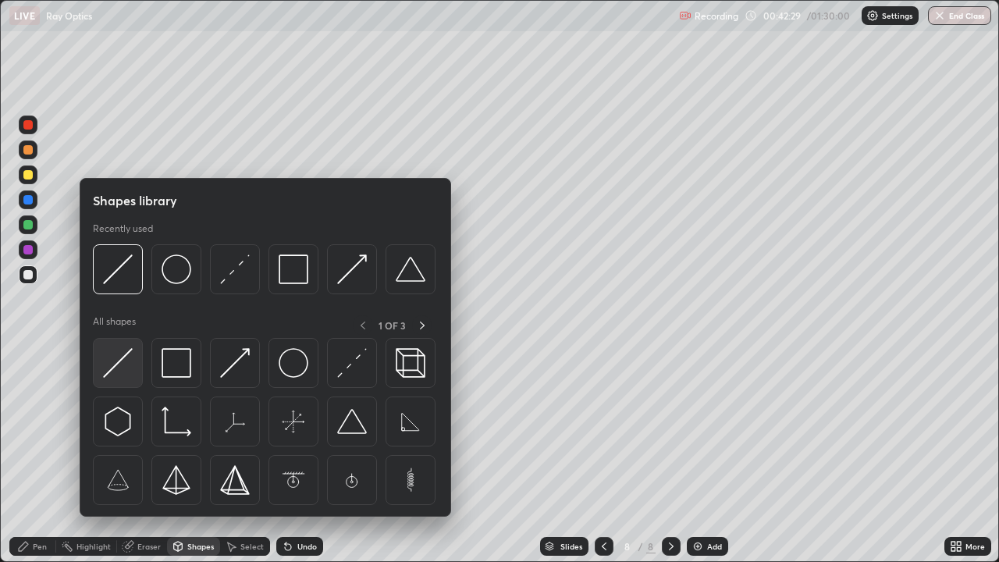
click at [126, 362] on img at bounding box center [118, 363] width 30 height 30
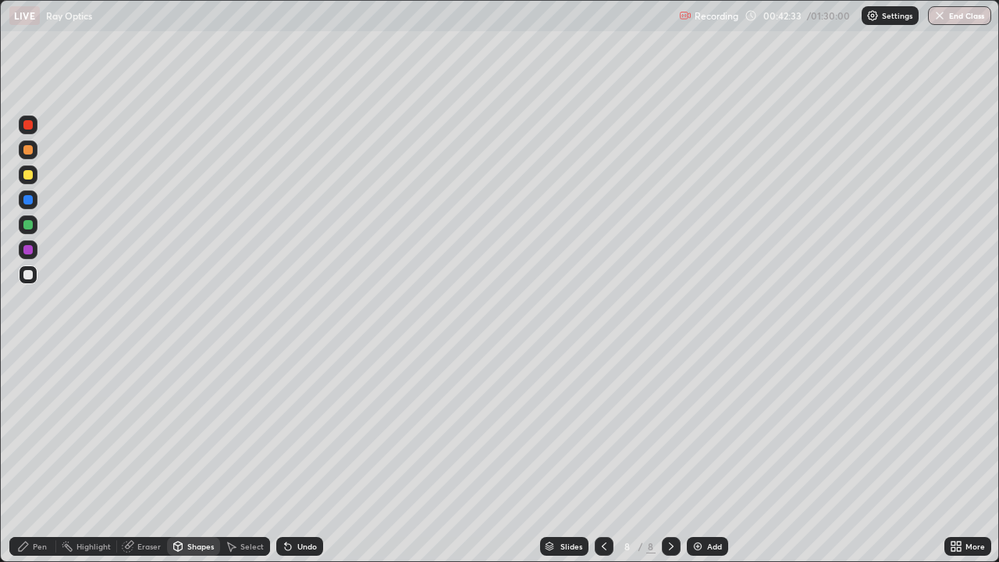
click at [29, 172] on div at bounding box center [27, 174] width 9 height 9
click at [44, 456] on div "Pen" at bounding box center [40, 546] width 14 height 8
click at [190, 456] on div "Shapes" at bounding box center [200, 546] width 27 height 8
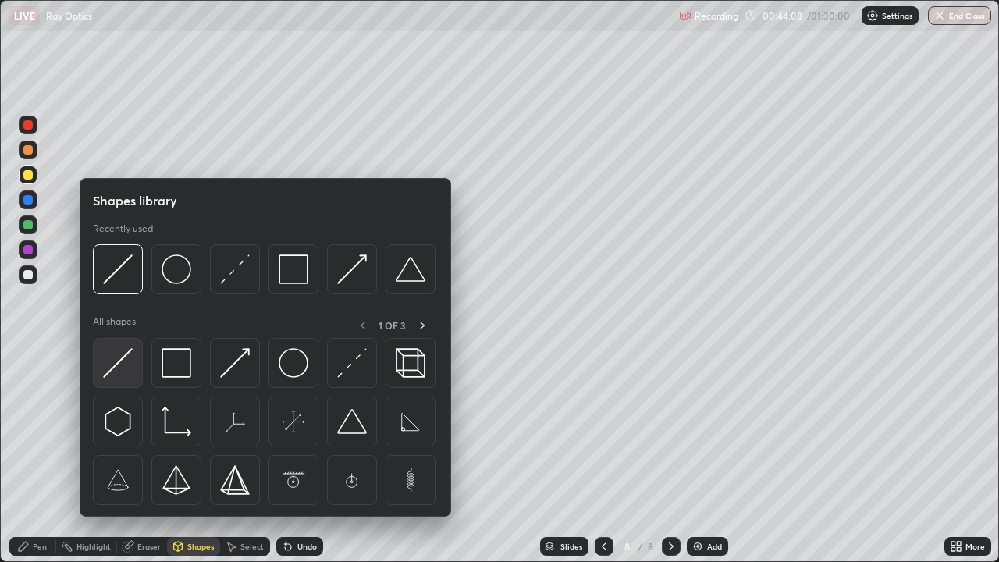
click at [126, 357] on img at bounding box center [118, 363] width 30 height 30
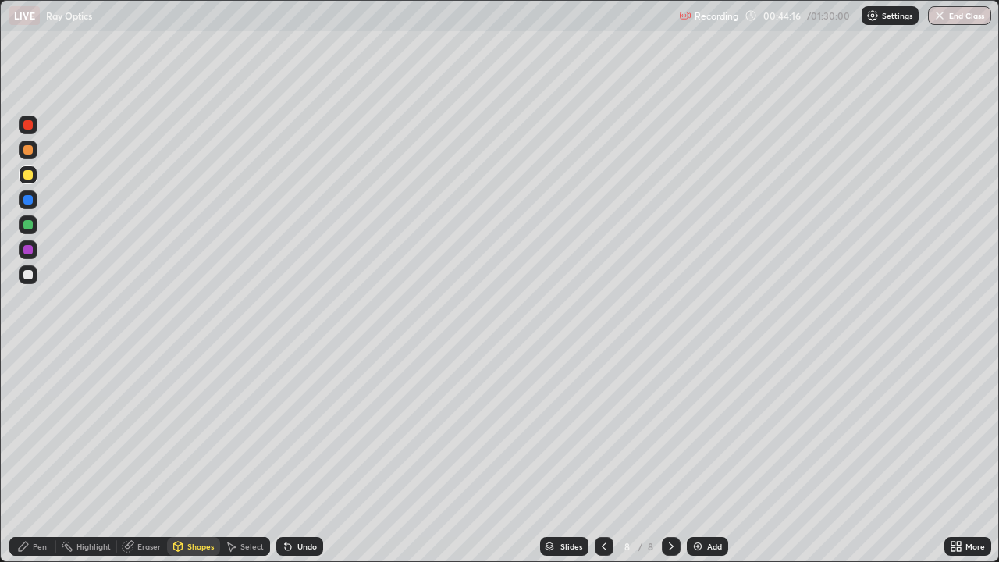
click at [37, 456] on div "Pen" at bounding box center [40, 546] width 14 height 8
click at [28, 275] on div at bounding box center [27, 274] width 9 height 9
click at [198, 456] on div "Shapes" at bounding box center [200, 546] width 27 height 8
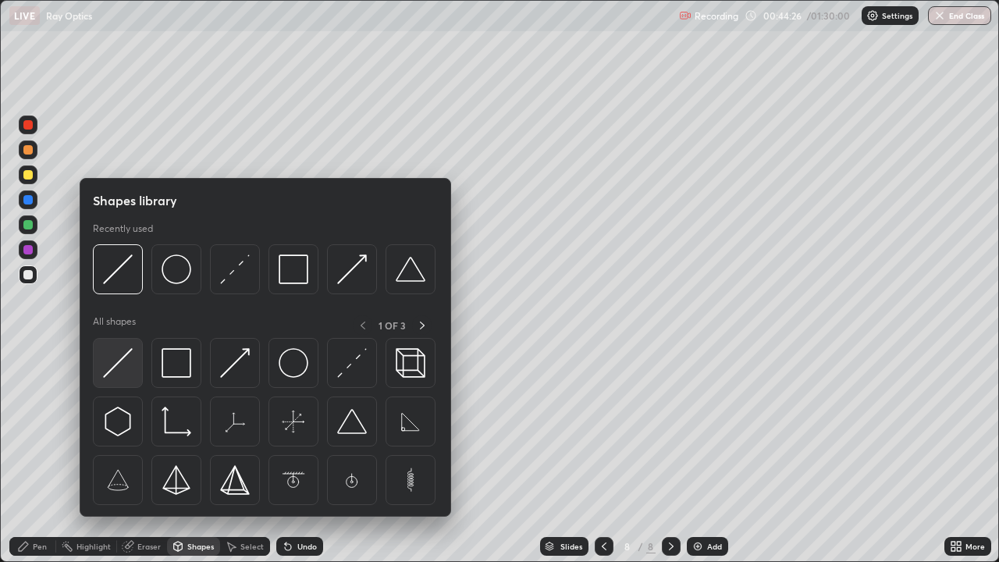
click at [131, 351] on img at bounding box center [118, 363] width 30 height 30
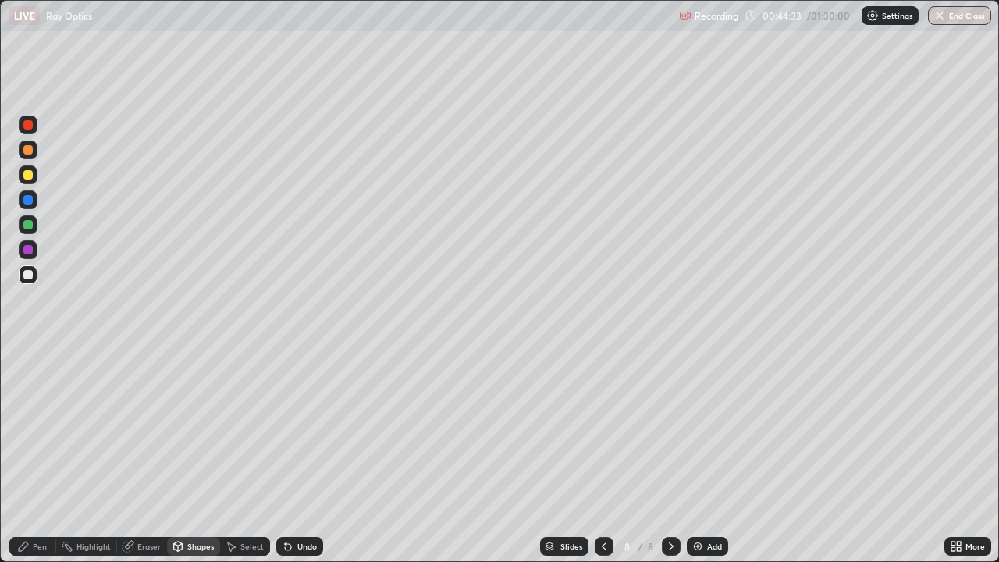
click at [44, 456] on div "Pen" at bounding box center [40, 546] width 14 height 8
click at [698, 456] on img at bounding box center [697, 546] width 12 height 12
click at [200, 456] on div "Shapes" at bounding box center [200, 546] width 27 height 8
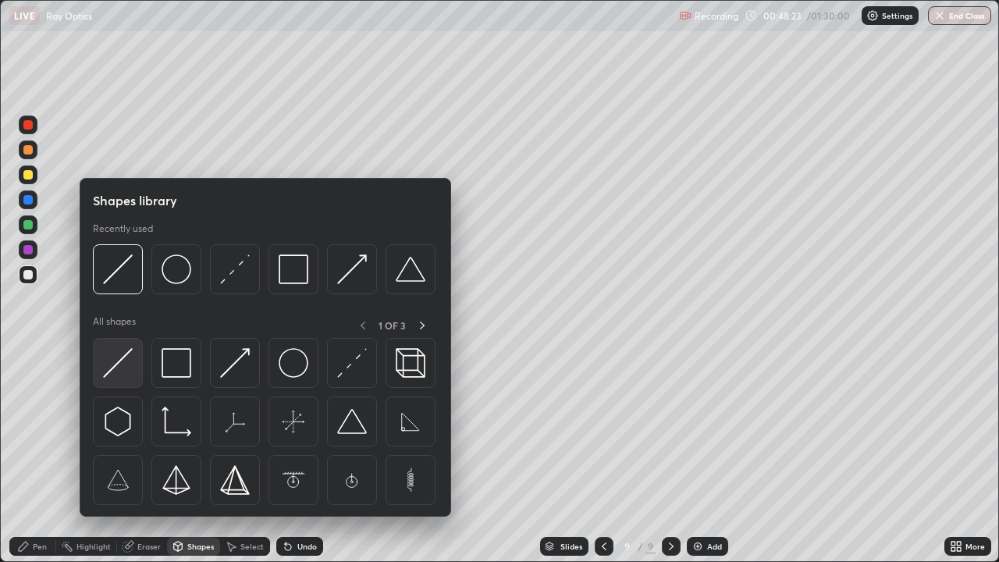
click at [118, 360] on img at bounding box center [118, 363] width 30 height 30
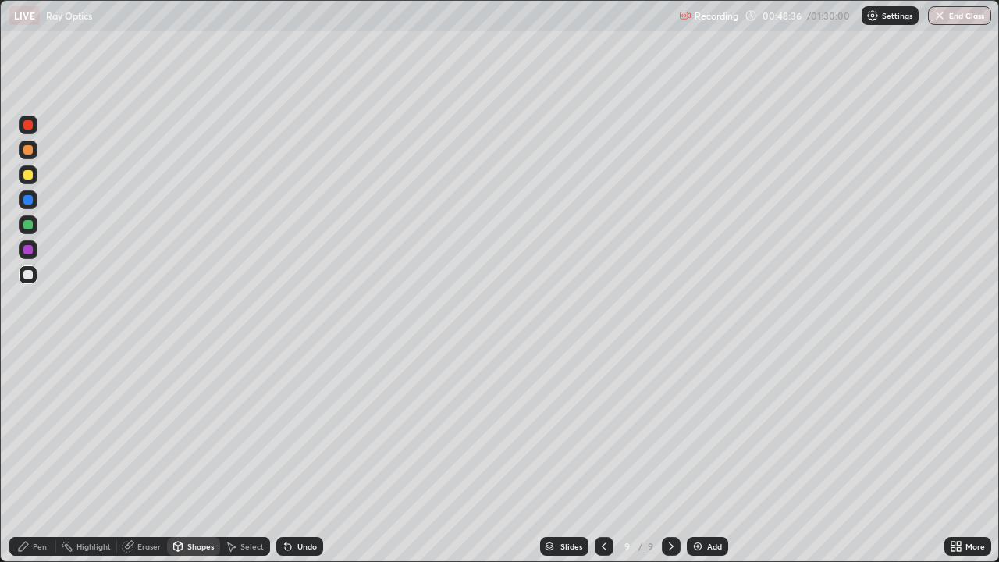
click at [39, 456] on div "Pen" at bounding box center [40, 546] width 14 height 8
click at [199, 456] on div "Shapes" at bounding box center [200, 546] width 27 height 8
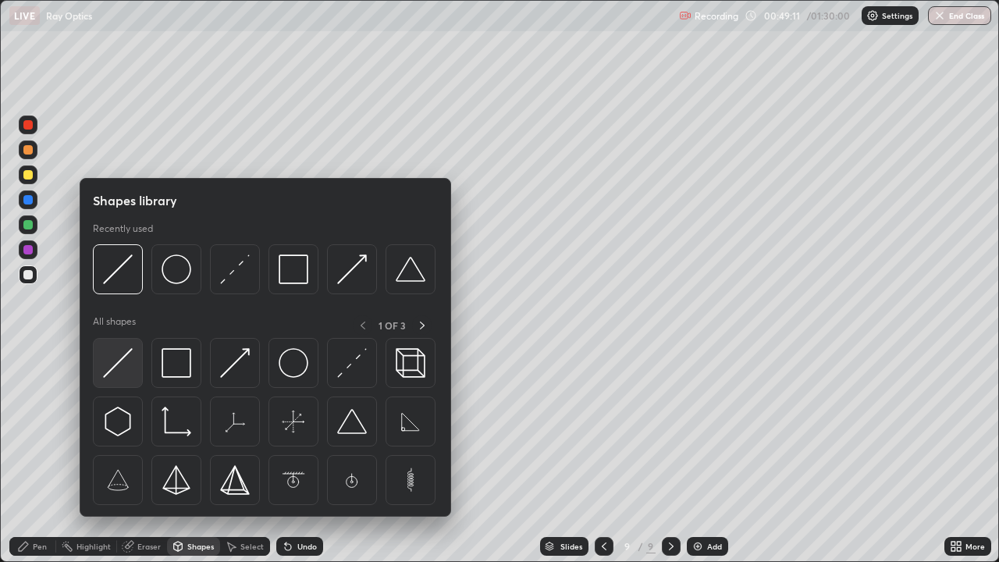
click at [130, 356] on img at bounding box center [118, 363] width 30 height 30
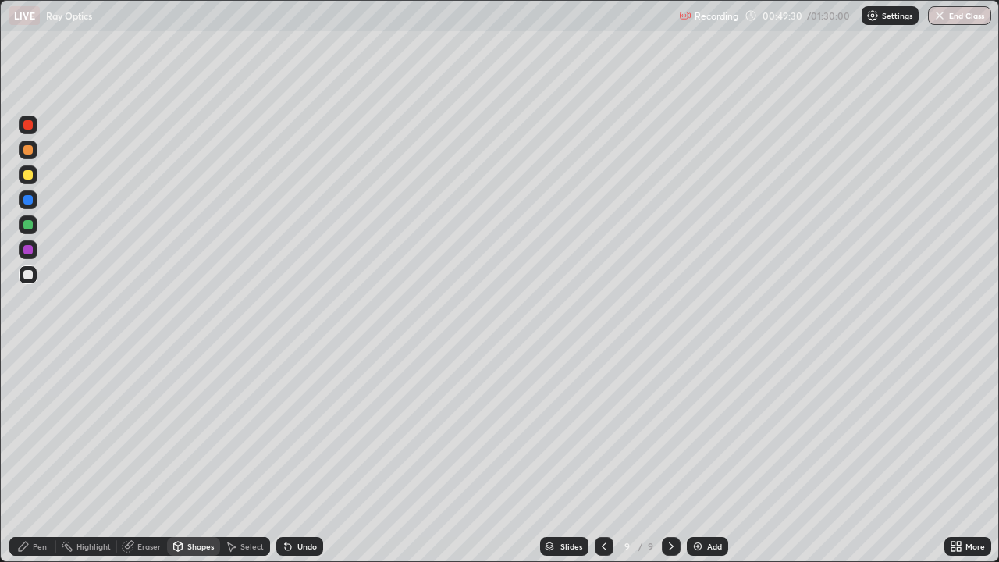
click at [152, 456] on div "Eraser" at bounding box center [148, 546] width 23 height 8
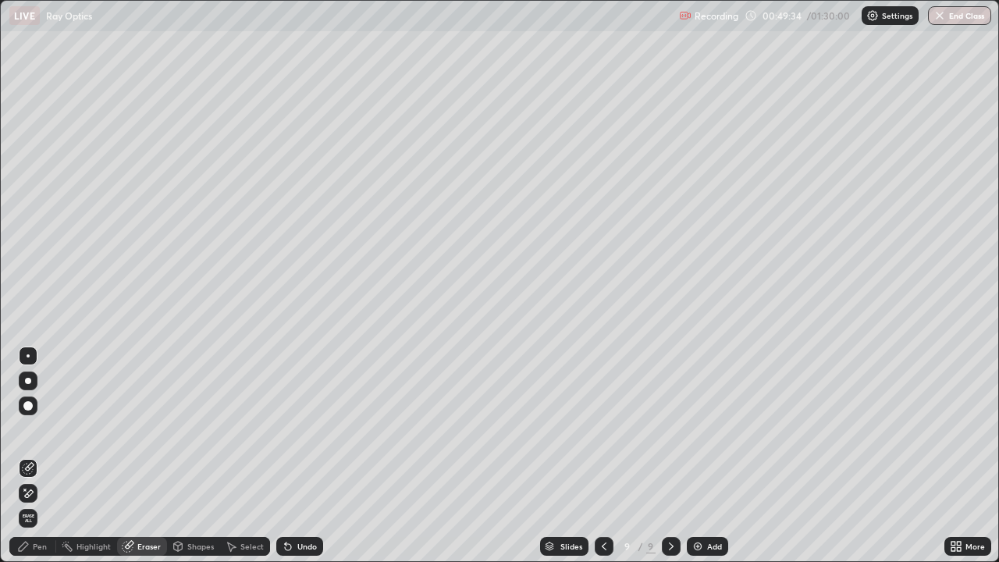
click at [41, 456] on div "Pen" at bounding box center [40, 546] width 14 height 8
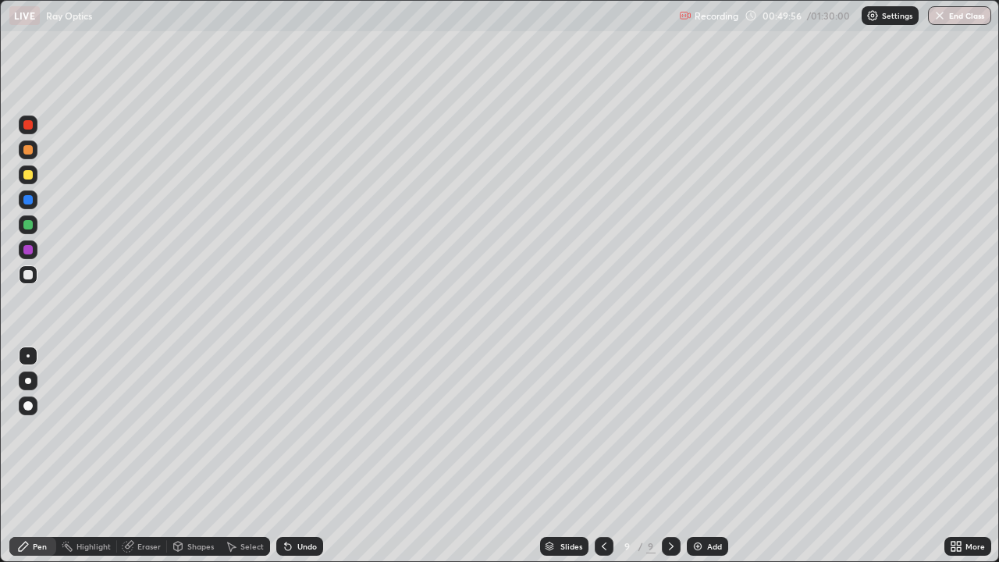
click at [245, 456] on div "Select" at bounding box center [251, 546] width 23 height 8
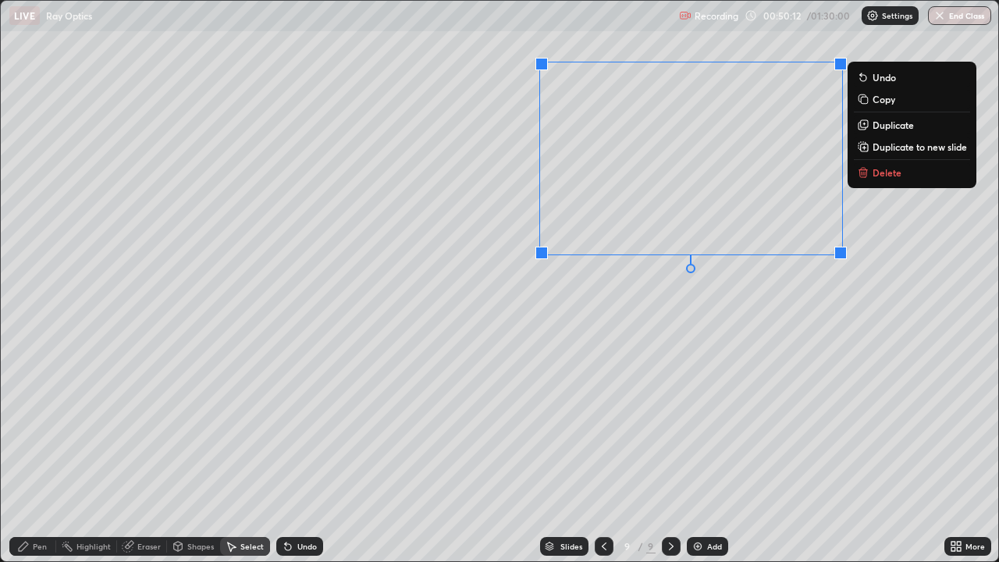
click at [608, 451] on div "0 ° Undo Copy Duplicate Duplicate to new slide Delete" at bounding box center [499, 281] width 997 height 560
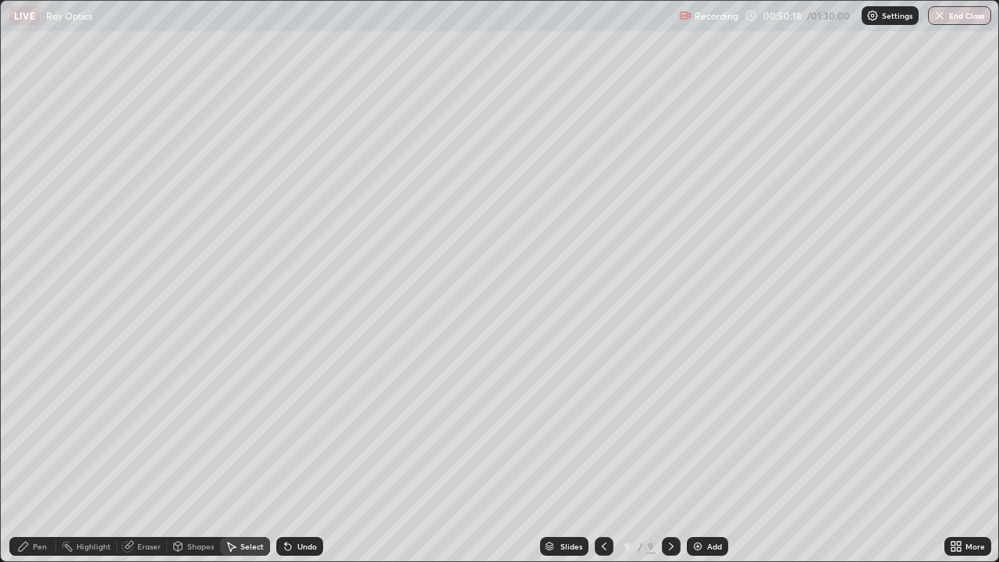
click at [192, 456] on div "Shapes" at bounding box center [200, 546] width 27 height 8
click at [42, 456] on div "Pen" at bounding box center [32, 546] width 47 height 31
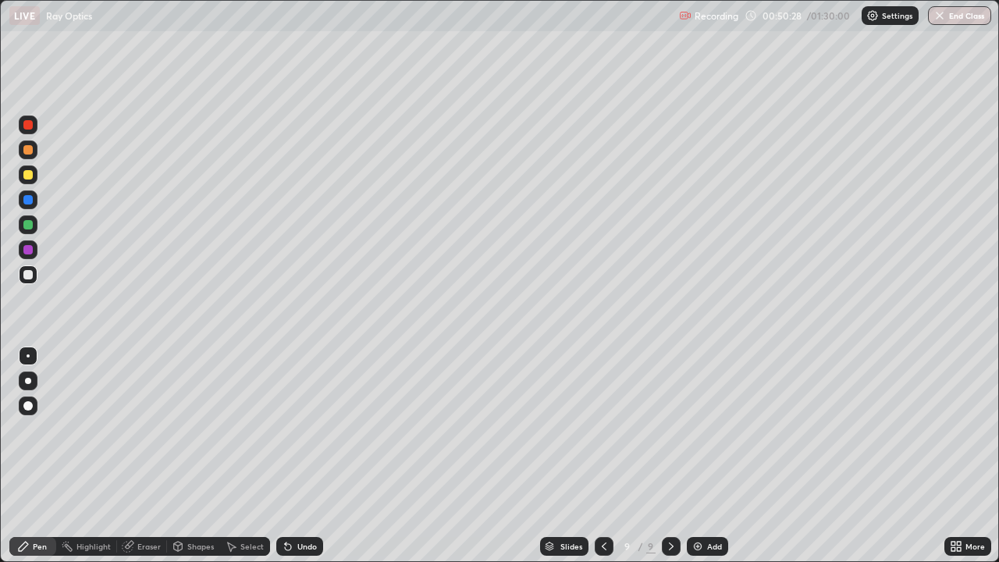
click at [197, 456] on div "Shapes" at bounding box center [200, 546] width 27 height 8
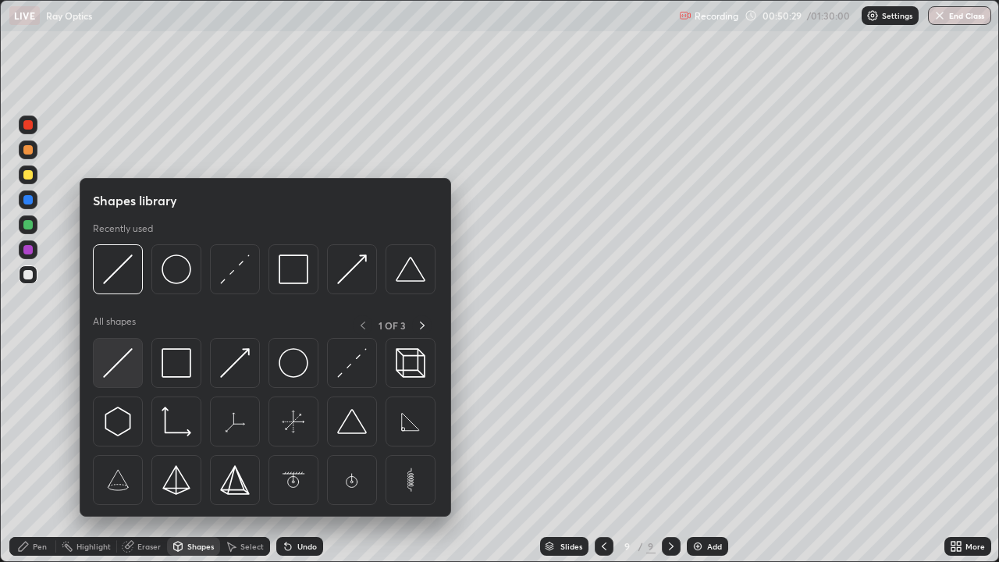
click at [116, 363] on img at bounding box center [118, 363] width 30 height 30
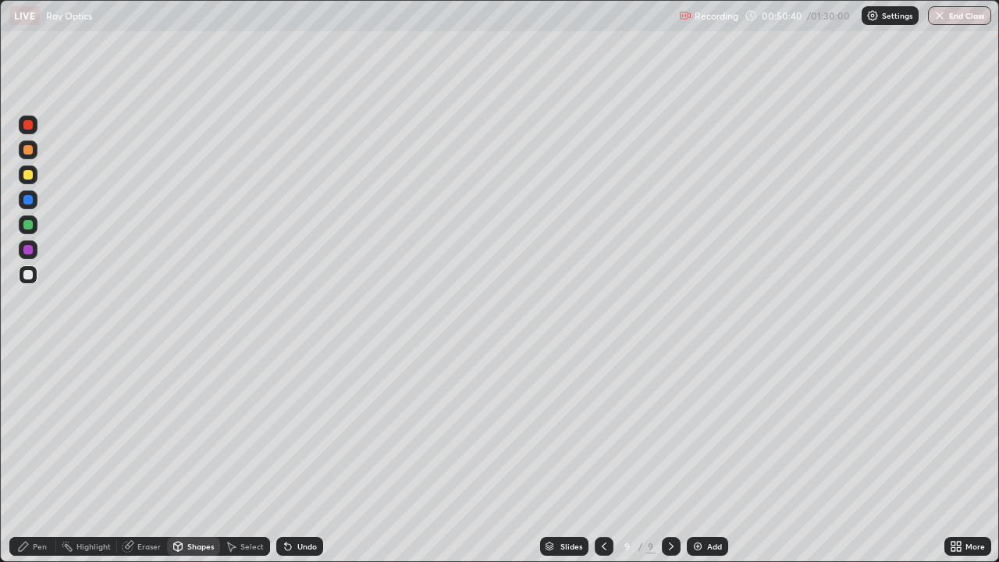
click at [41, 456] on div "Pen" at bounding box center [40, 546] width 14 height 8
click at [202, 456] on div "Shapes" at bounding box center [200, 546] width 27 height 8
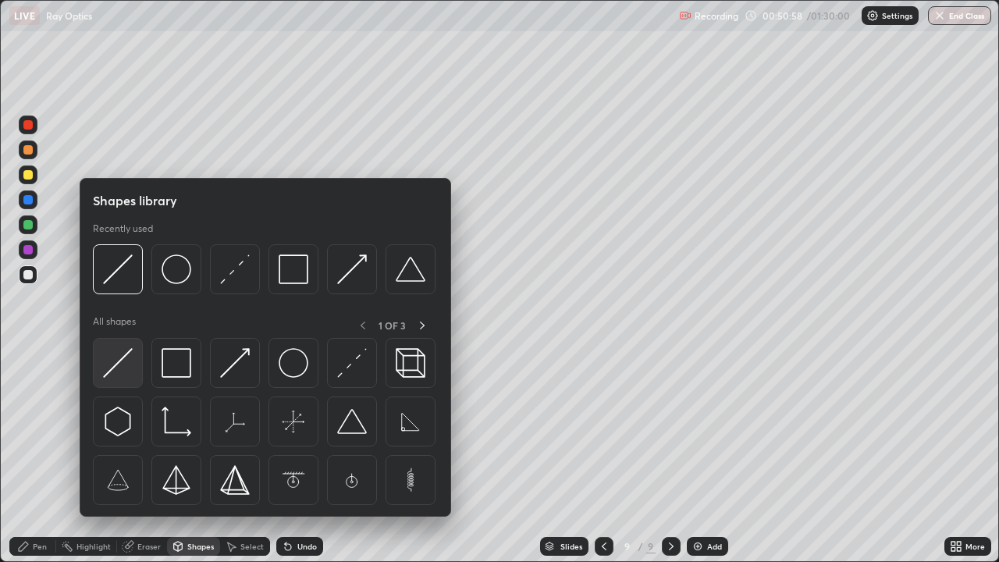
click at [127, 355] on img at bounding box center [118, 363] width 30 height 30
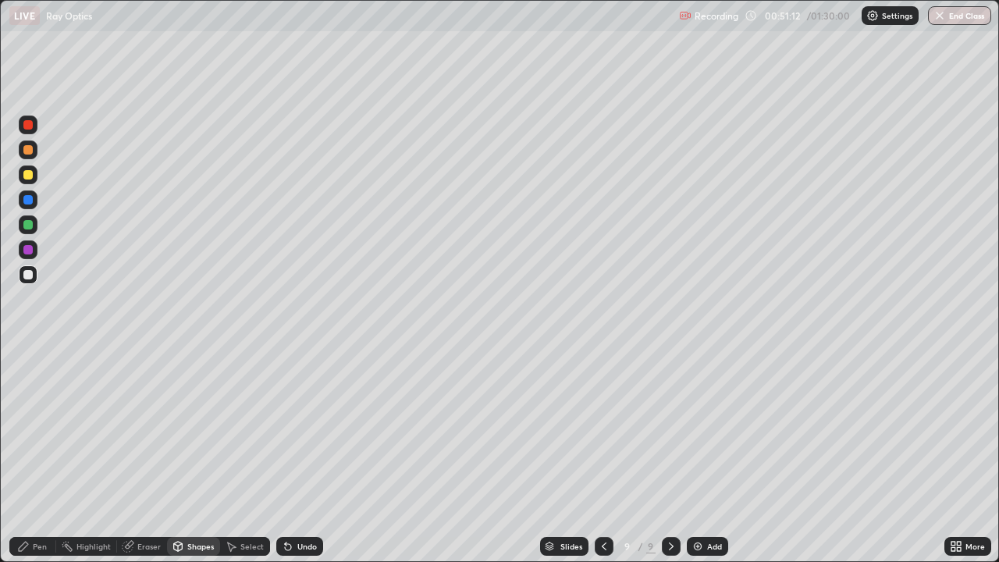
click at [153, 456] on div "Eraser" at bounding box center [148, 546] width 23 height 8
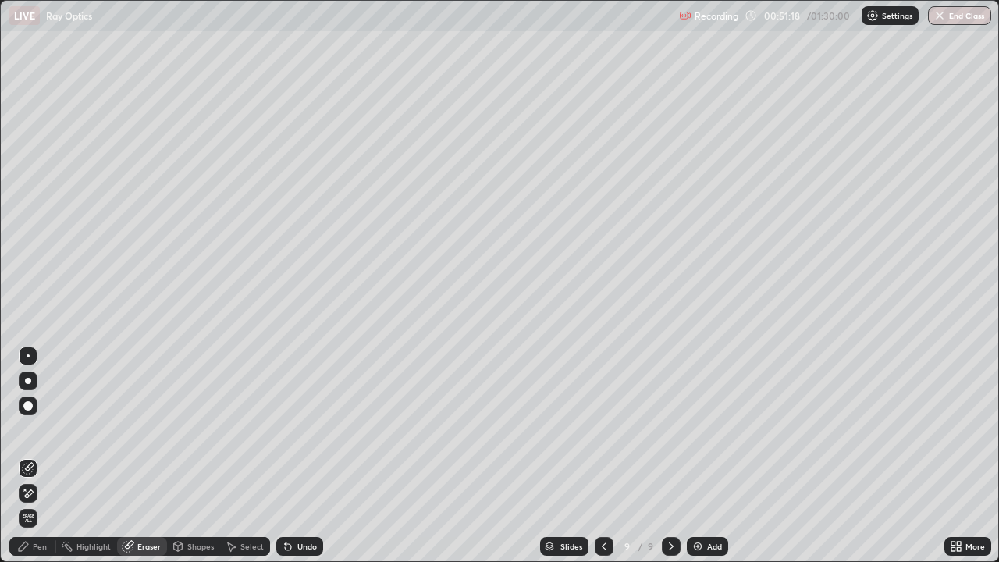
click at [45, 456] on div "Pen" at bounding box center [40, 546] width 14 height 8
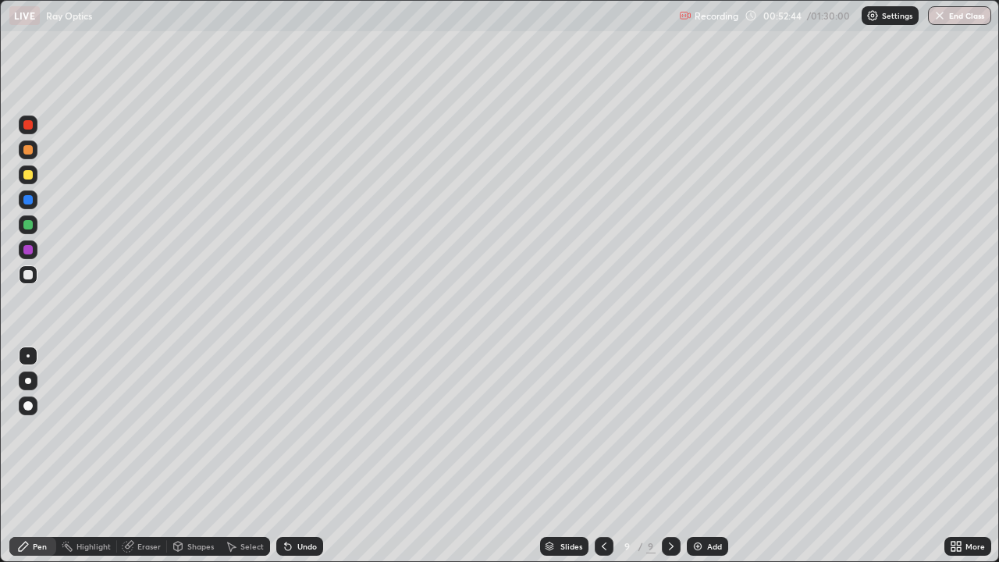
click at [250, 456] on div "Select" at bounding box center [251, 546] width 23 height 8
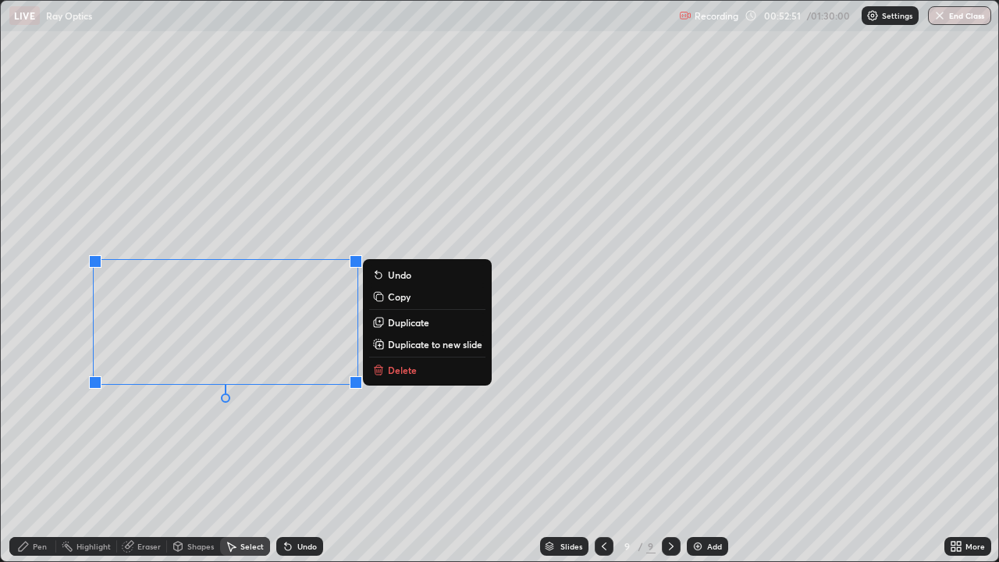
click at [148, 456] on div "0 ° Undo Copy Duplicate Duplicate to new slide Delete" at bounding box center [499, 281] width 997 height 560
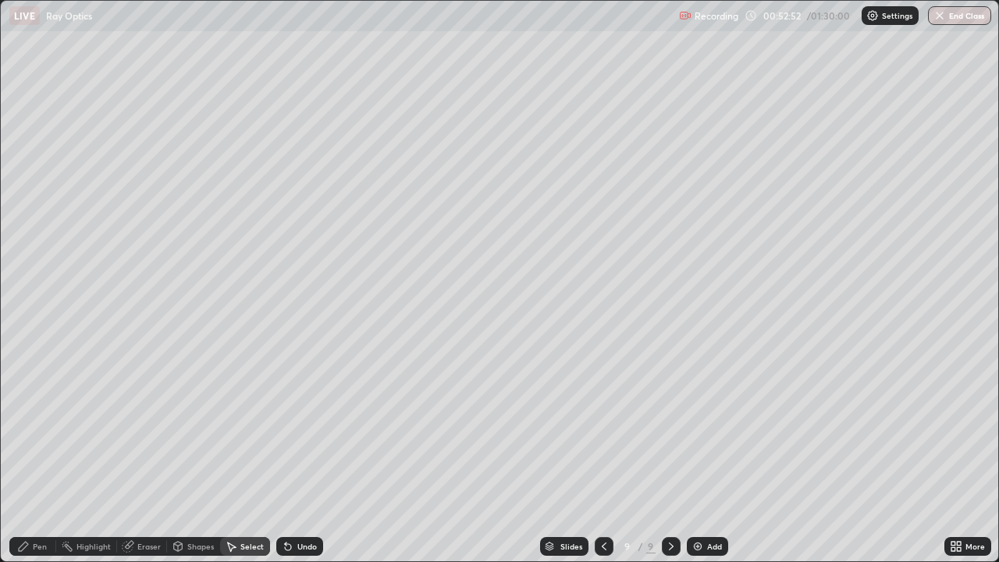
click at [40, 456] on div "Pen" at bounding box center [40, 546] width 14 height 8
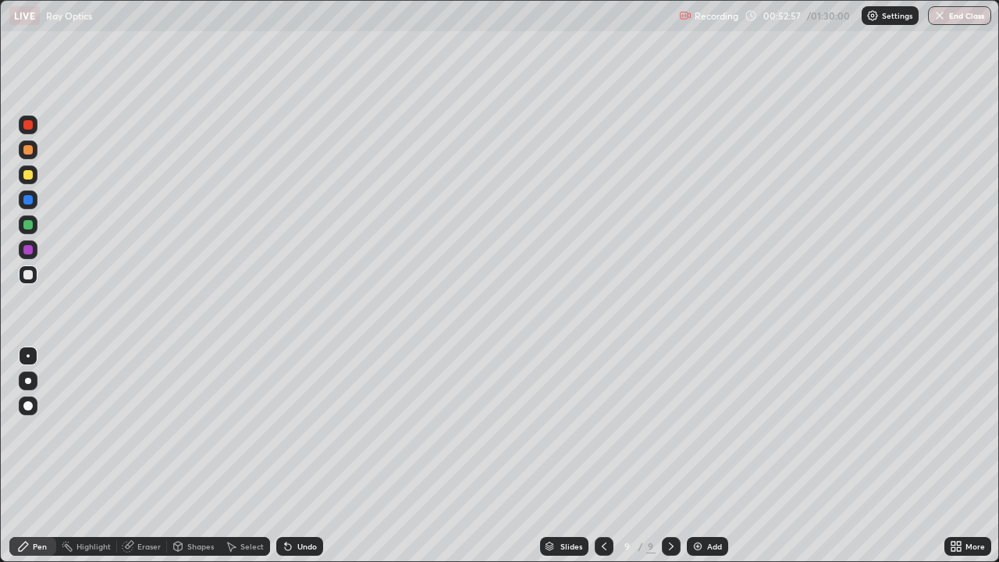
click at [198, 456] on div "Shapes" at bounding box center [200, 546] width 27 height 8
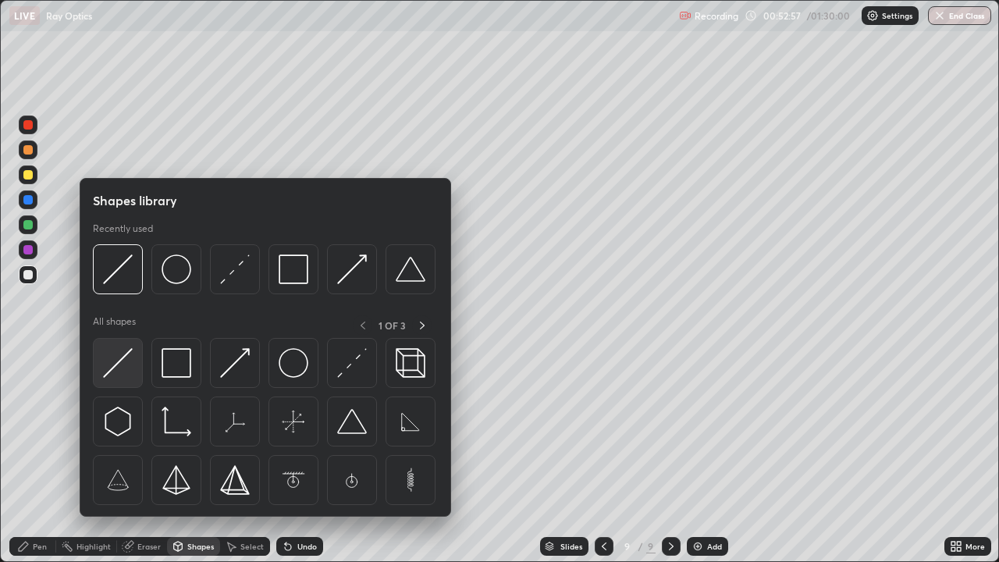
click at [118, 362] on img at bounding box center [118, 363] width 30 height 30
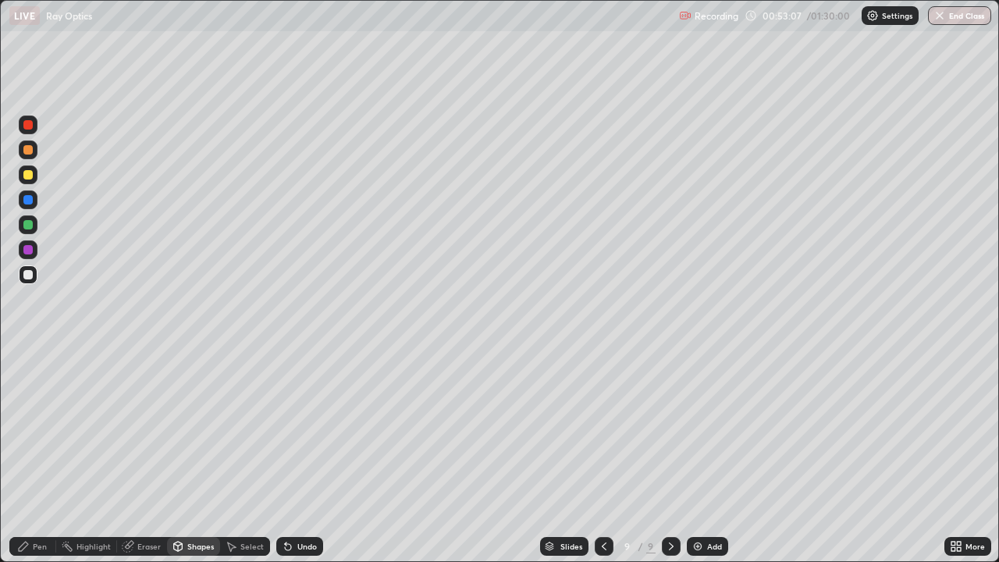
click at [39, 456] on div "Pen" at bounding box center [40, 546] width 14 height 8
click at [206, 456] on div "Shapes" at bounding box center [193, 546] width 53 height 19
click at [250, 456] on div "Select" at bounding box center [251, 546] width 23 height 8
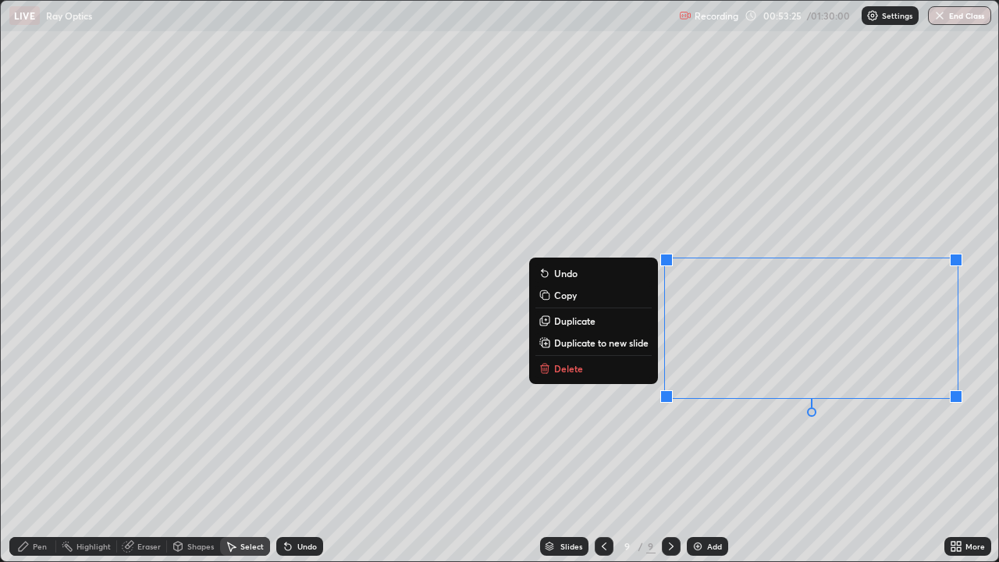
click at [754, 456] on div "0 ° Undo Copy Duplicate Duplicate to new slide Delete" at bounding box center [499, 281] width 997 height 560
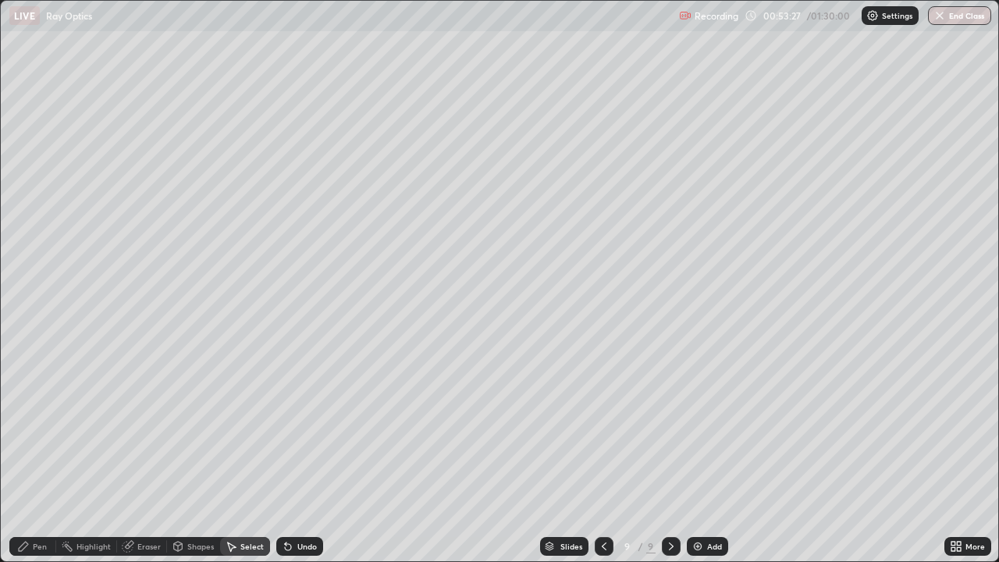
click at [38, 456] on div "Pen" at bounding box center [32, 546] width 47 height 19
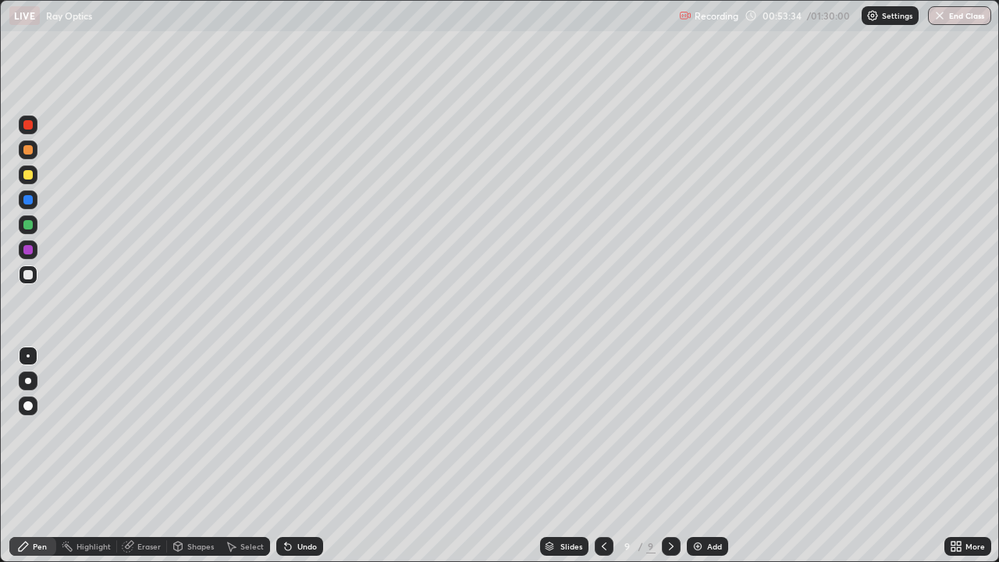
click at [201, 456] on div "Shapes" at bounding box center [200, 546] width 27 height 8
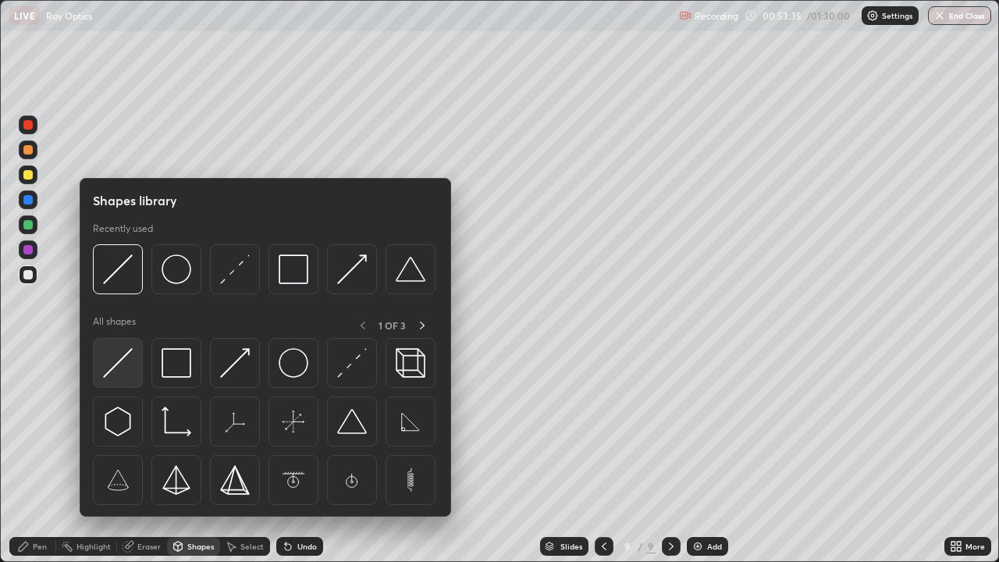
click at [124, 354] on img at bounding box center [118, 363] width 30 height 30
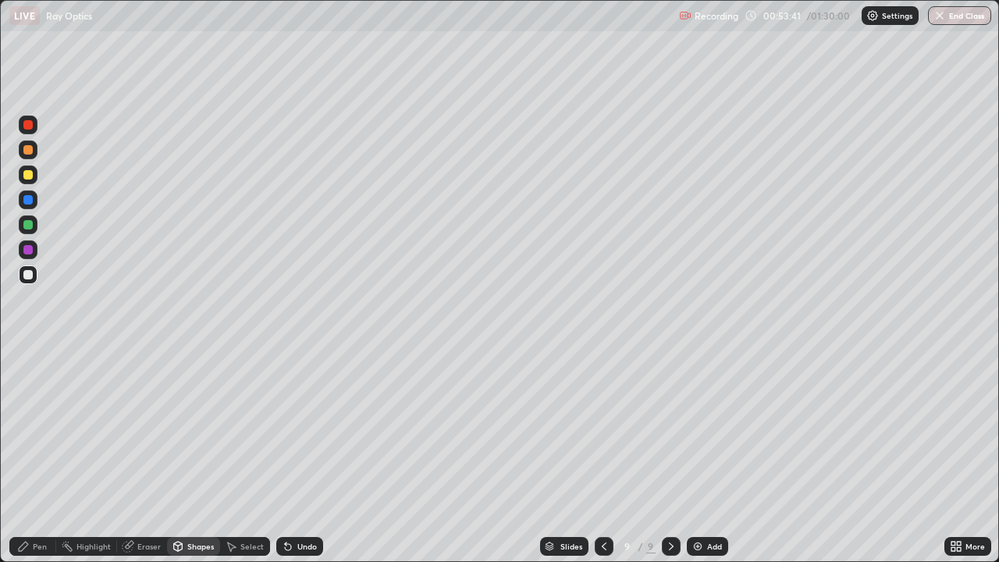
click at [42, 456] on div "Pen" at bounding box center [40, 546] width 14 height 8
click at [703, 456] on div "Add" at bounding box center [707, 546] width 41 height 19
click at [200, 456] on div "Shapes" at bounding box center [200, 546] width 27 height 8
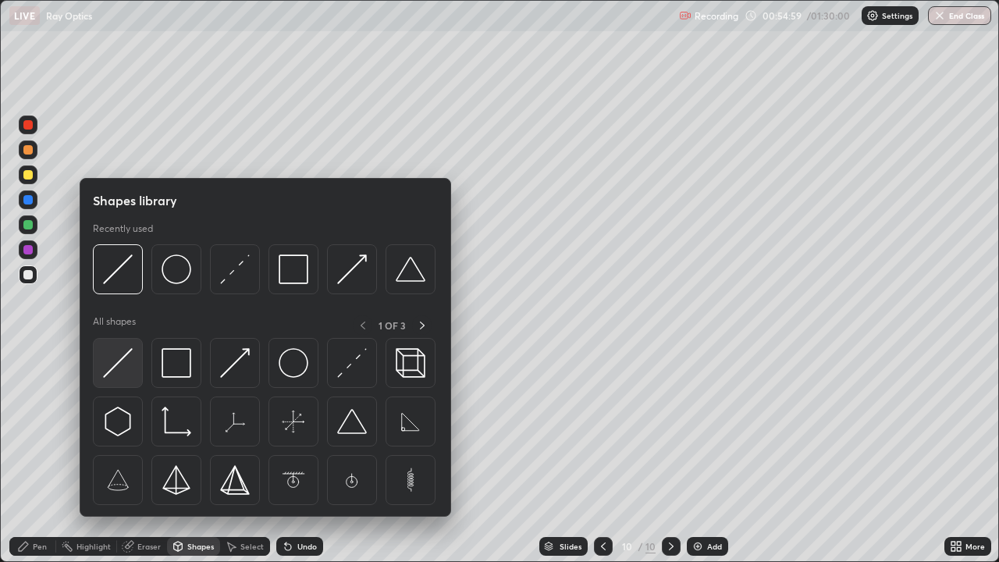
click at [130, 355] on img at bounding box center [118, 363] width 30 height 30
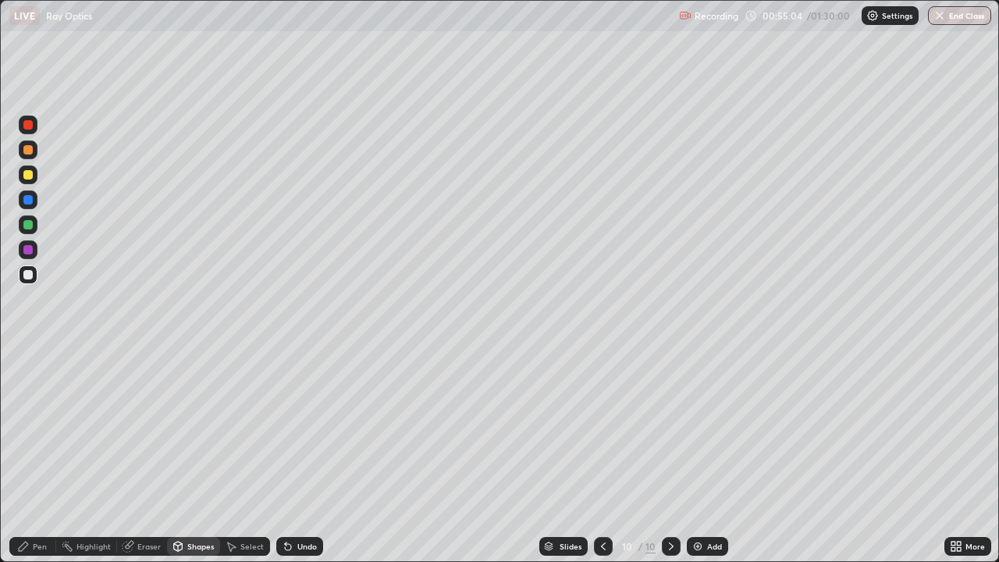
click at [45, 456] on div "Pen" at bounding box center [40, 546] width 14 height 8
click at [304, 456] on div "Undo" at bounding box center [307, 546] width 20 height 8
click at [30, 174] on div at bounding box center [27, 174] width 9 height 9
click at [204, 456] on div "Shapes" at bounding box center [200, 546] width 27 height 8
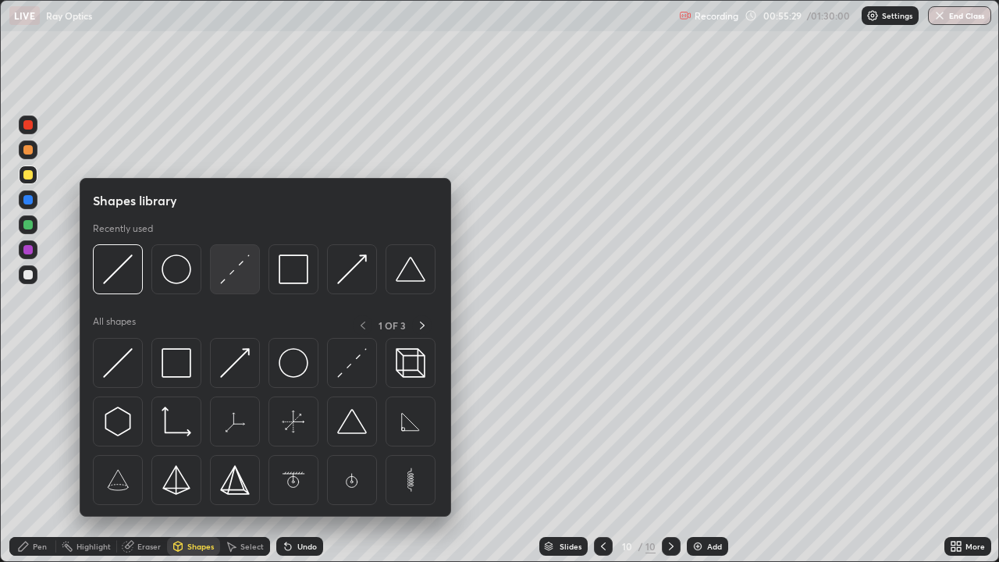
click at [226, 270] on img at bounding box center [235, 269] width 30 height 30
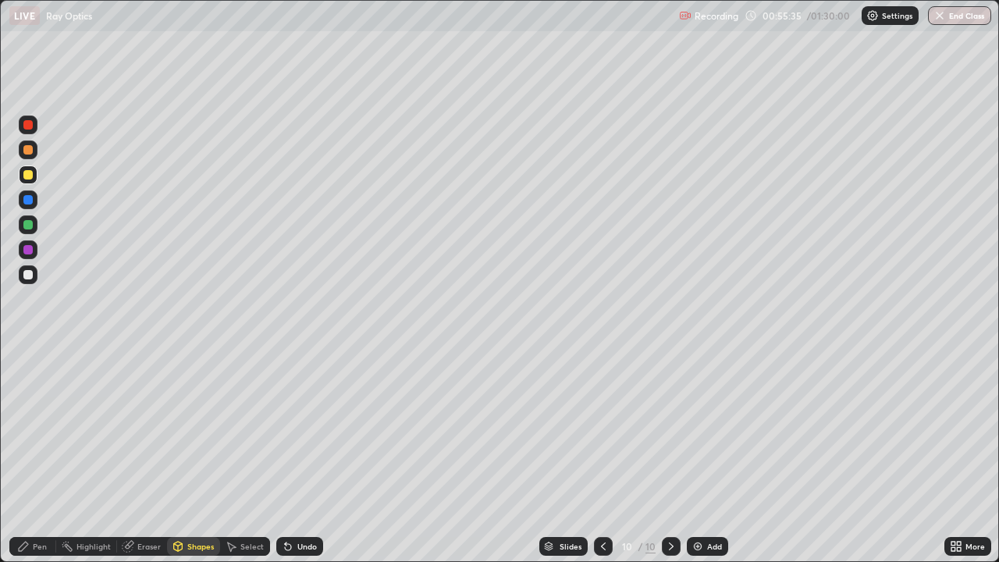
click at [43, 456] on div "Pen" at bounding box center [40, 546] width 14 height 8
click at [197, 456] on div "Shapes" at bounding box center [200, 546] width 27 height 8
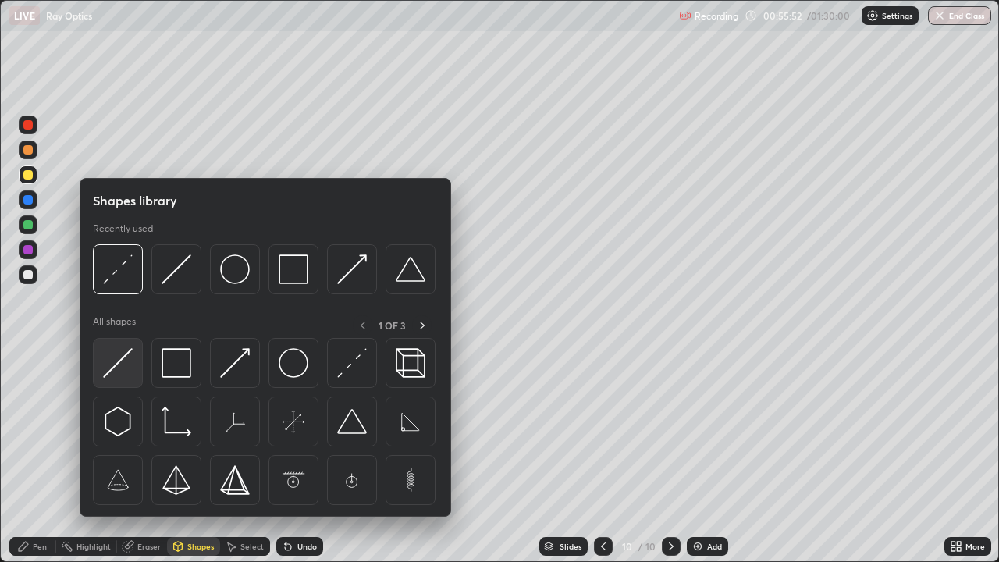
click at [129, 353] on img at bounding box center [118, 363] width 30 height 30
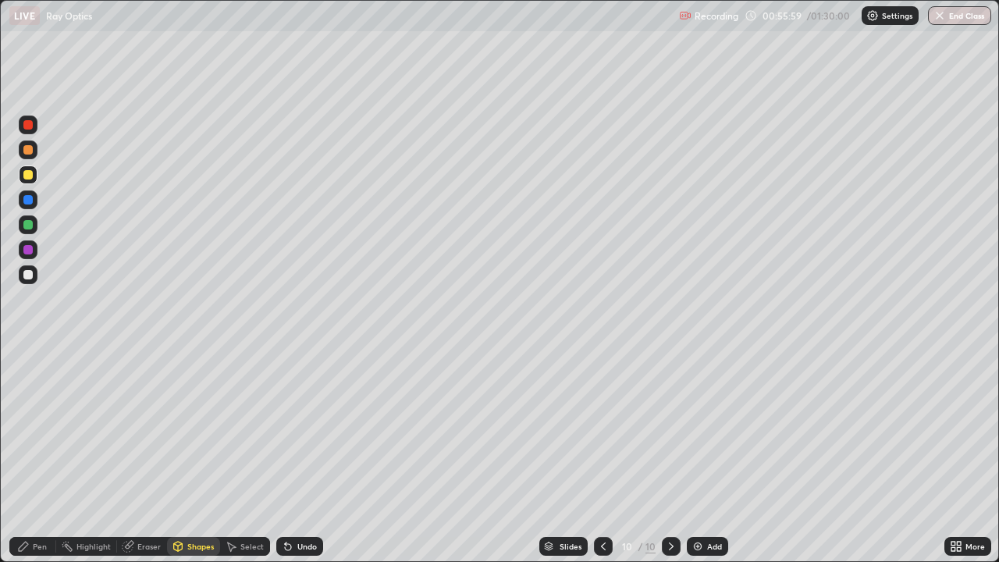
click at [41, 456] on div "Pen" at bounding box center [40, 546] width 14 height 8
click at [201, 456] on div "Shapes" at bounding box center [200, 546] width 27 height 8
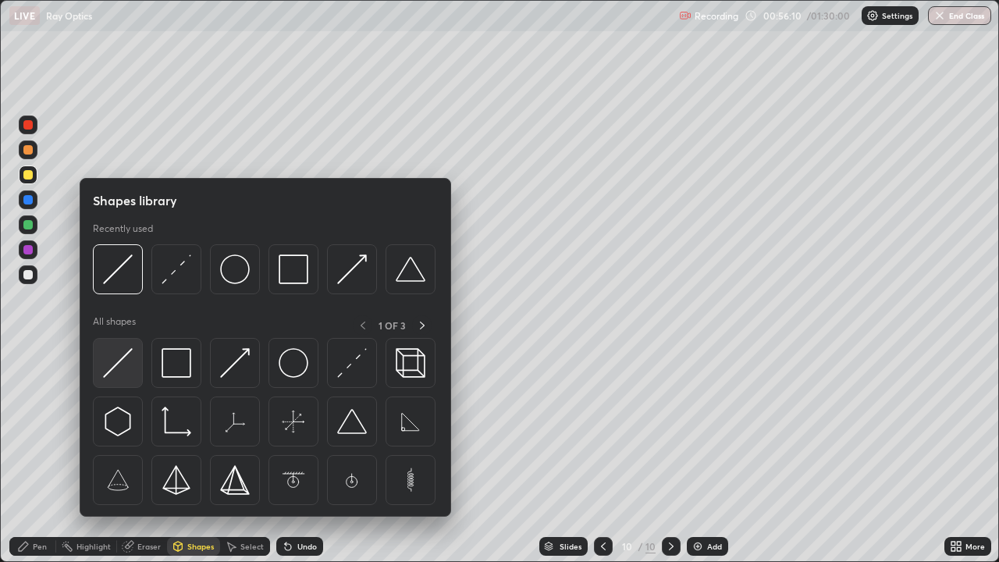
click at [133, 354] on img at bounding box center [118, 363] width 30 height 30
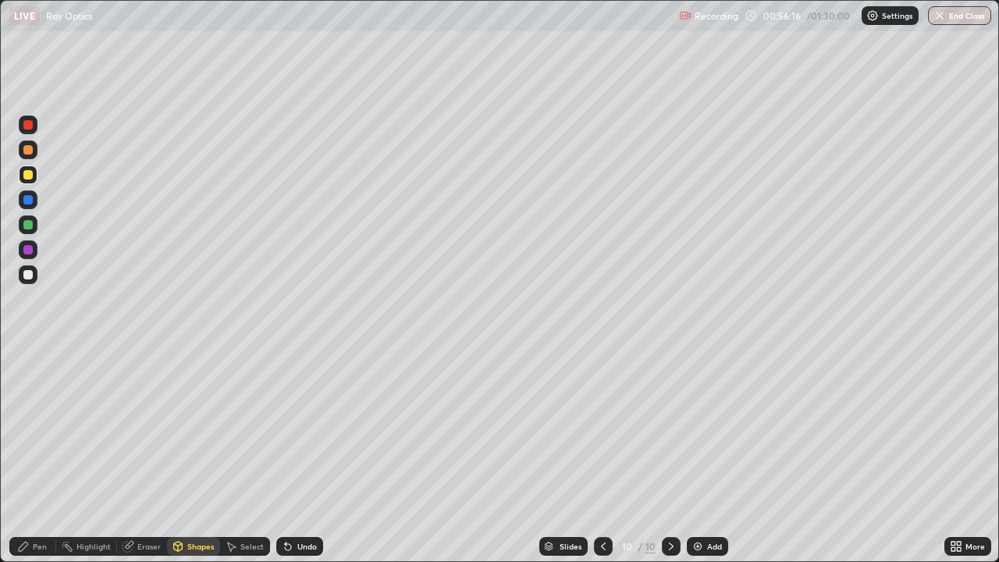
click at [145, 456] on div "Eraser" at bounding box center [148, 546] width 23 height 8
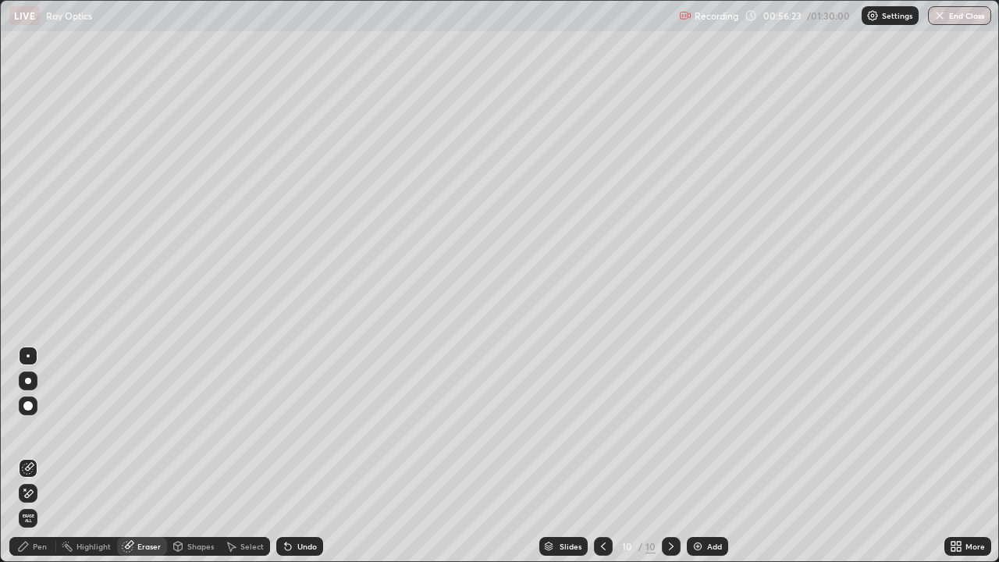
click at [40, 456] on div "Pen" at bounding box center [40, 546] width 14 height 8
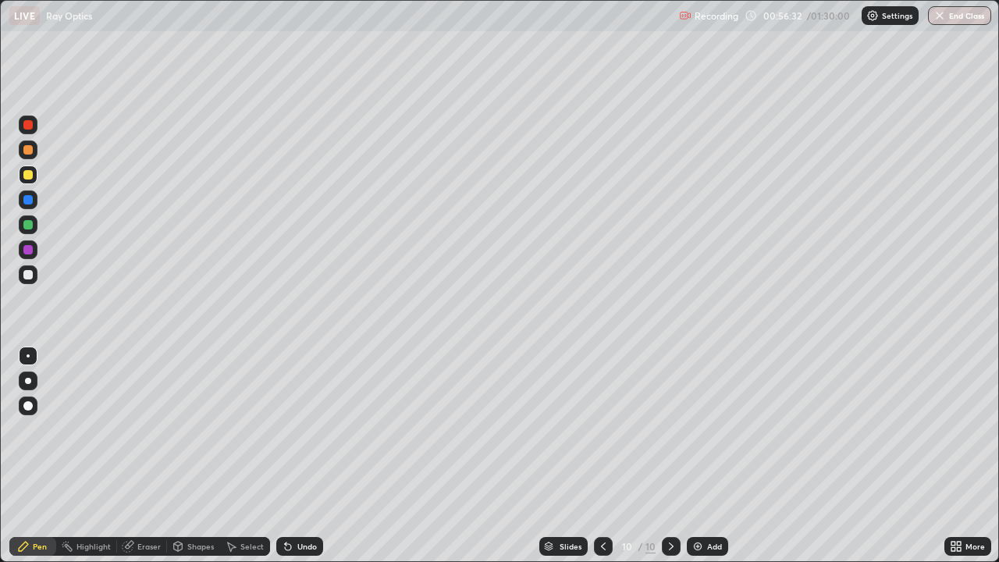
click at [203, 456] on div "Shapes" at bounding box center [200, 546] width 27 height 8
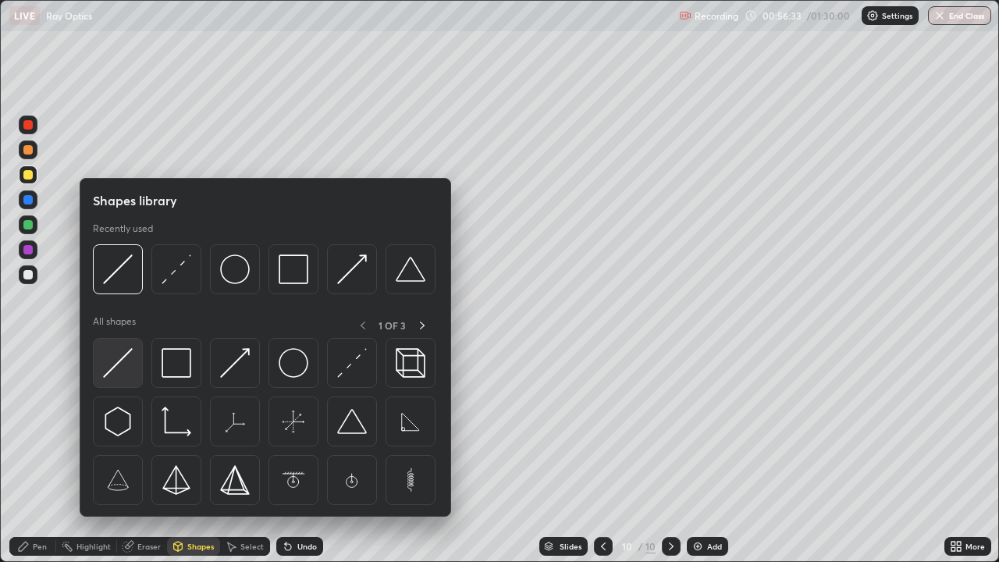
click at [124, 359] on img at bounding box center [118, 363] width 30 height 30
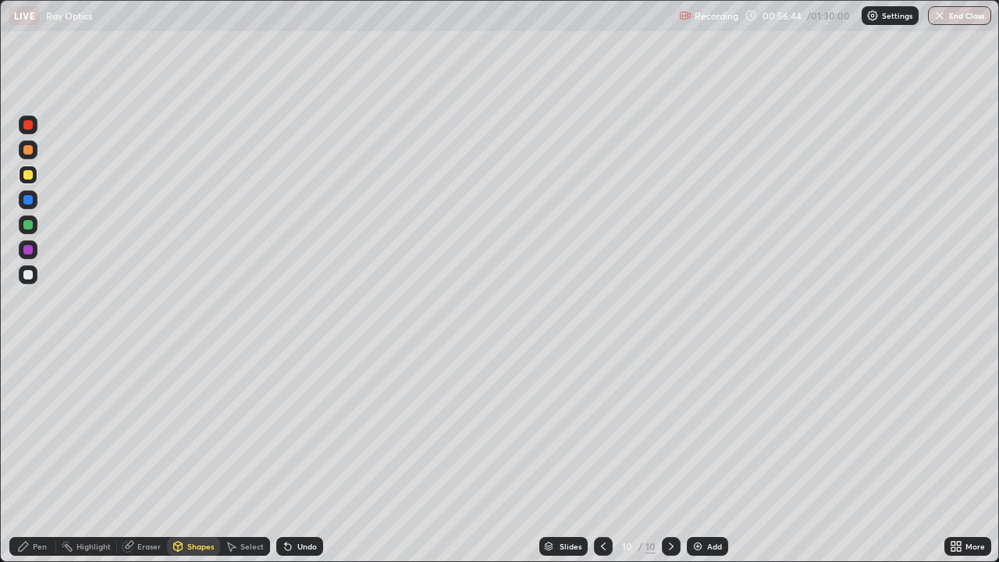
click at [44, 456] on div "Pen" at bounding box center [40, 546] width 14 height 8
click at [28, 273] on div at bounding box center [27, 274] width 9 height 9
click at [702, 456] on img at bounding box center [697, 546] width 12 height 12
click at [30, 180] on div at bounding box center [28, 174] width 19 height 19
click at [309, 456] on div "Undo" at bounding box center [307, 546] width 20 height 8
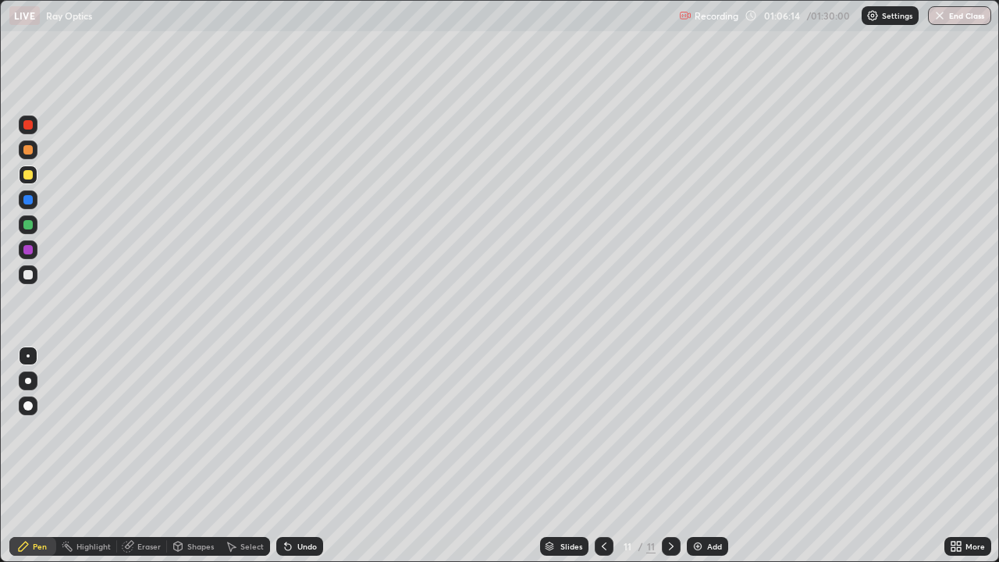
click at [311, 456] on div "Undo" at bounding box center [299, 546] width 47 height 19
click at [247, 456] on div "Select" at bounding box center [245, 546] width 50 height 19
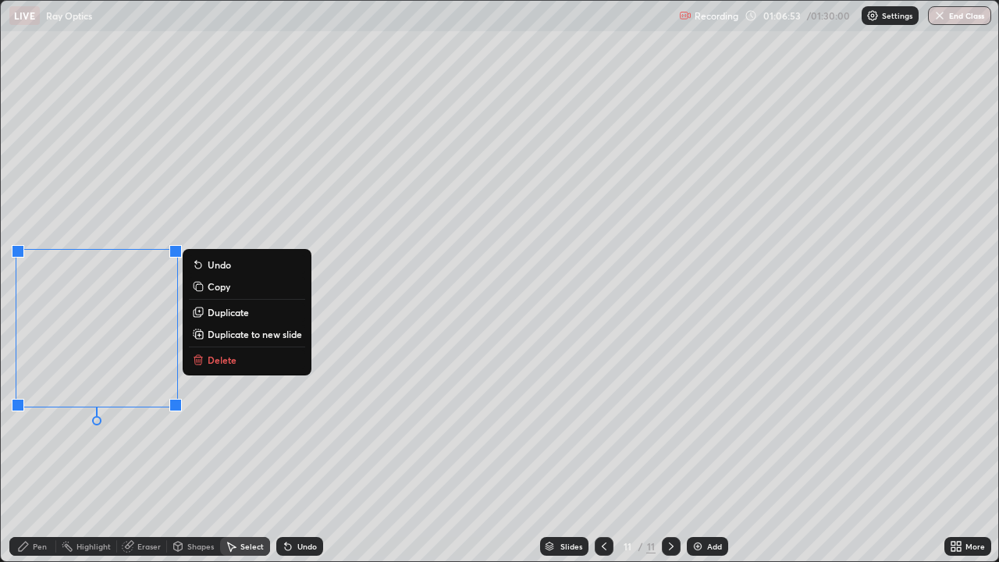
click at [138, 456] on div "0 ° Undo Copy Duplicate Duplicate to new slide Delete" at bounding box center [499, 281] width 997 height 560
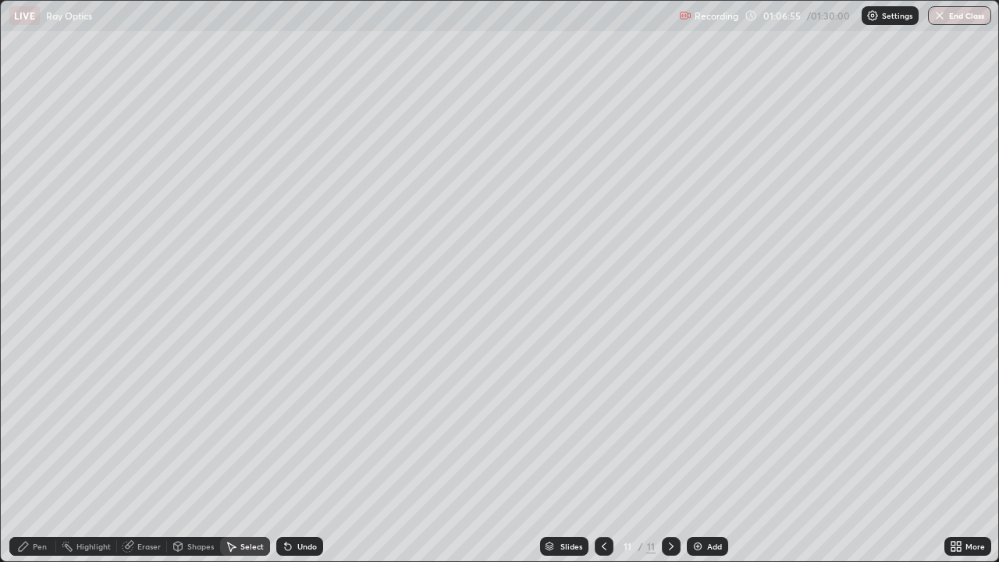
click at [37, 456] on div "Pen" at bounding box center [40, 546] width 14 height 8
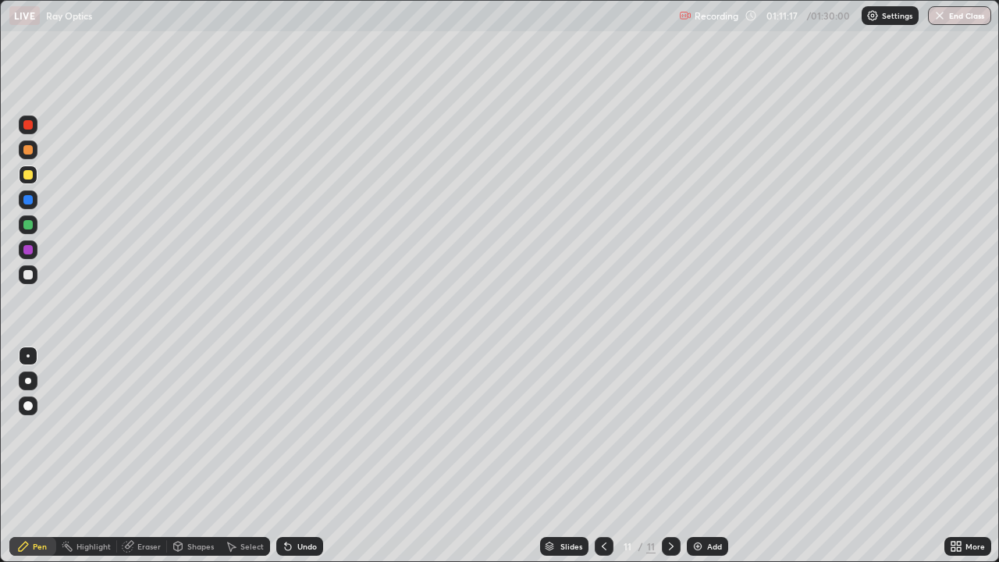
click at [699, 456] on img at bounding box center [697, 546] width 12 height 12
click at [702, 456] on div "Add" at bounding box center [707, 546] width 41 height 19
click at [957, 15] on button "End Class" at bounding box center [959, 15] width 63 height 19
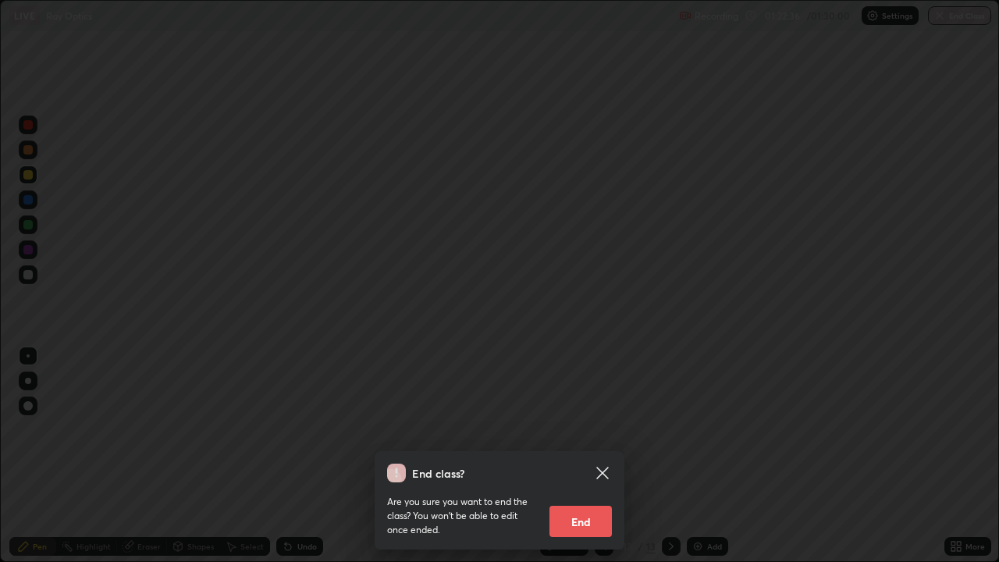
click at [600, 456] on button "End" at bounding box center [580, 521] width 62 height 31
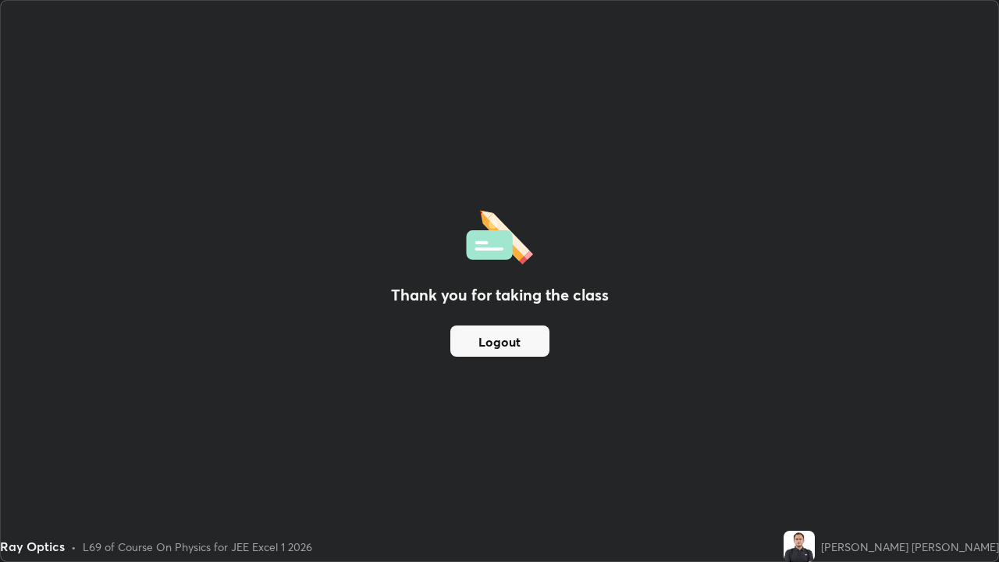
click at [538, 341] on button "Logout" at bounding box center [499, 340] width 99 height 31
